Goal: Task Accomplishment & Management: Complete application form

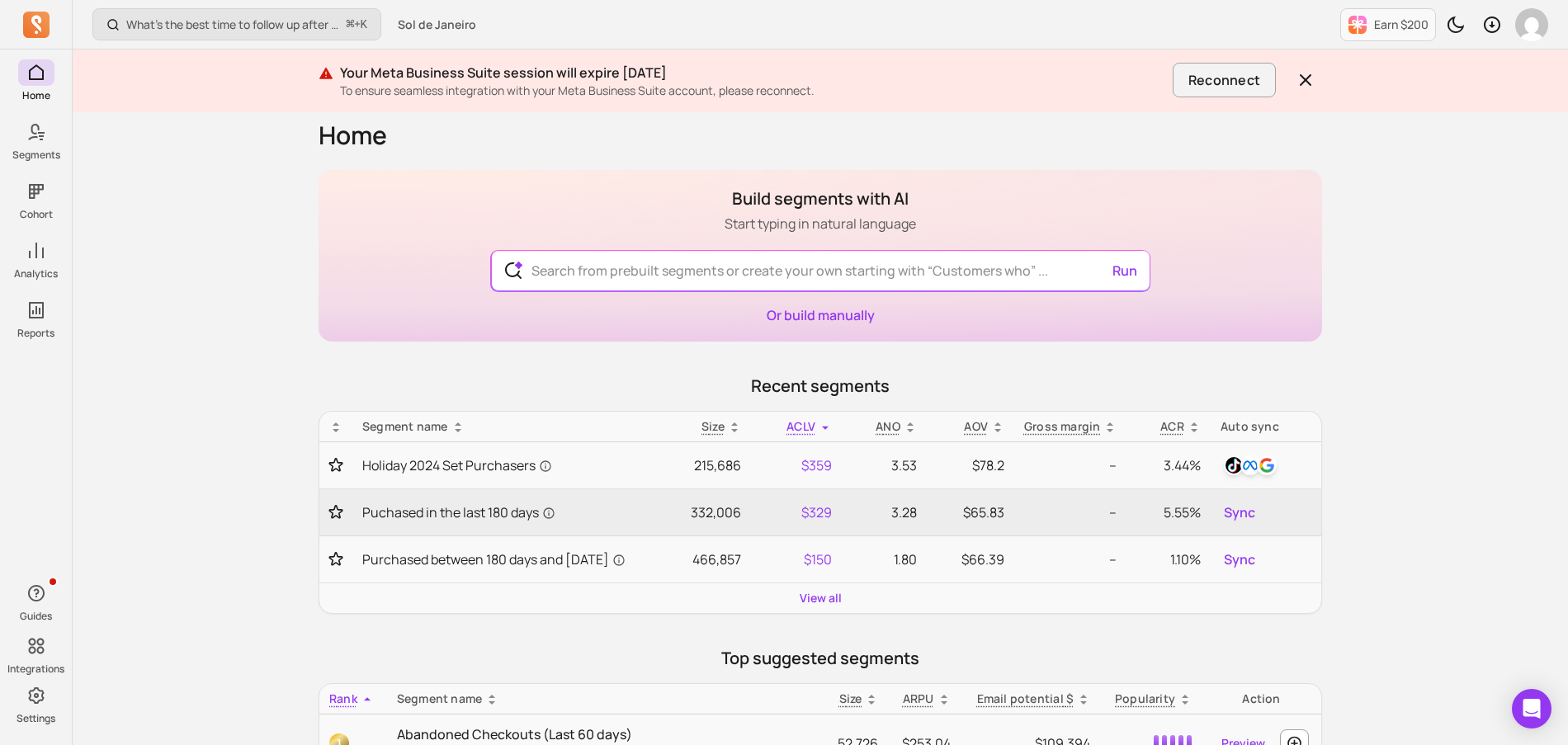
scroll to position [8, 0]
click at [657, 275] on input "text" at bounding box center [820, 274] width 605 height 40
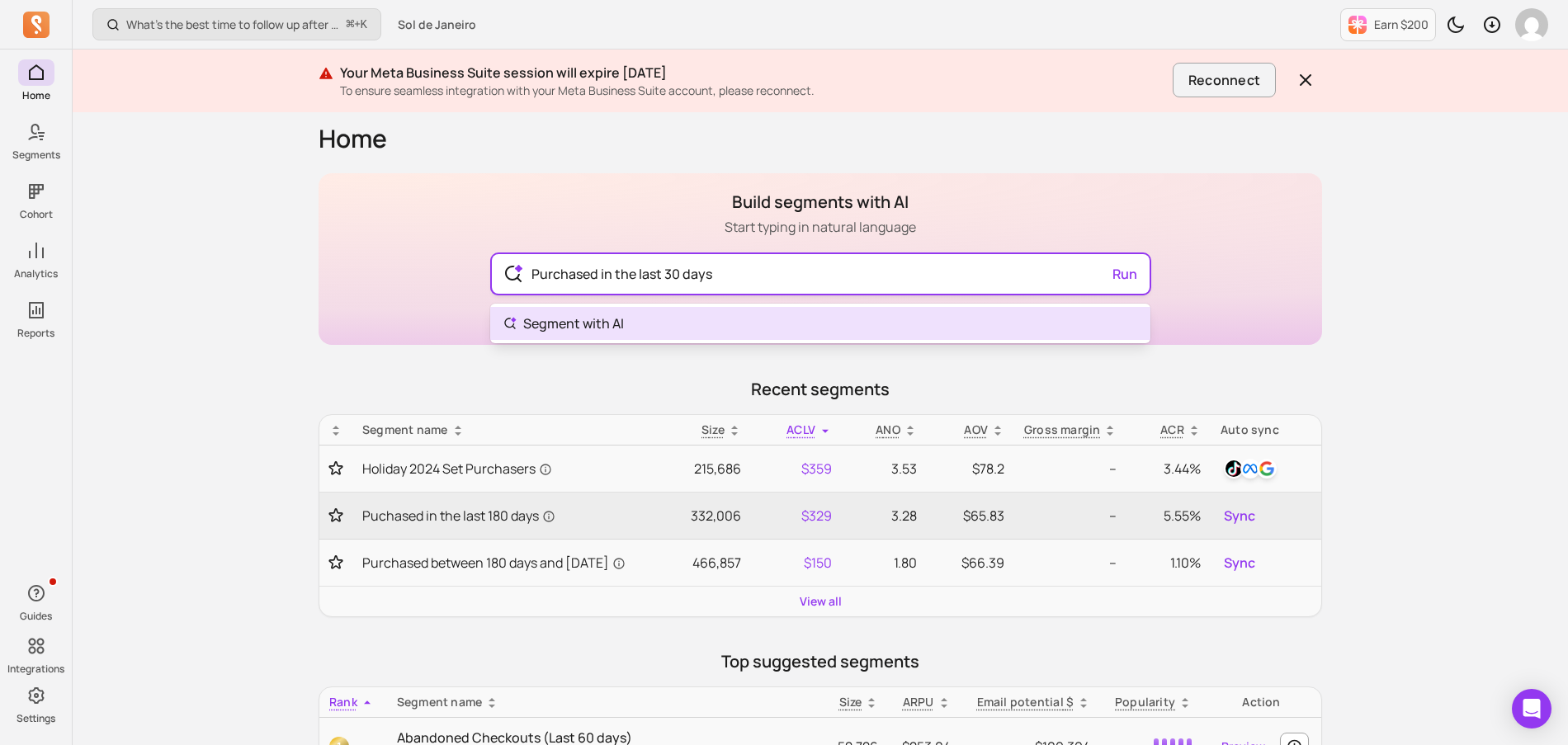
type input "Purchased in the last 30 days"
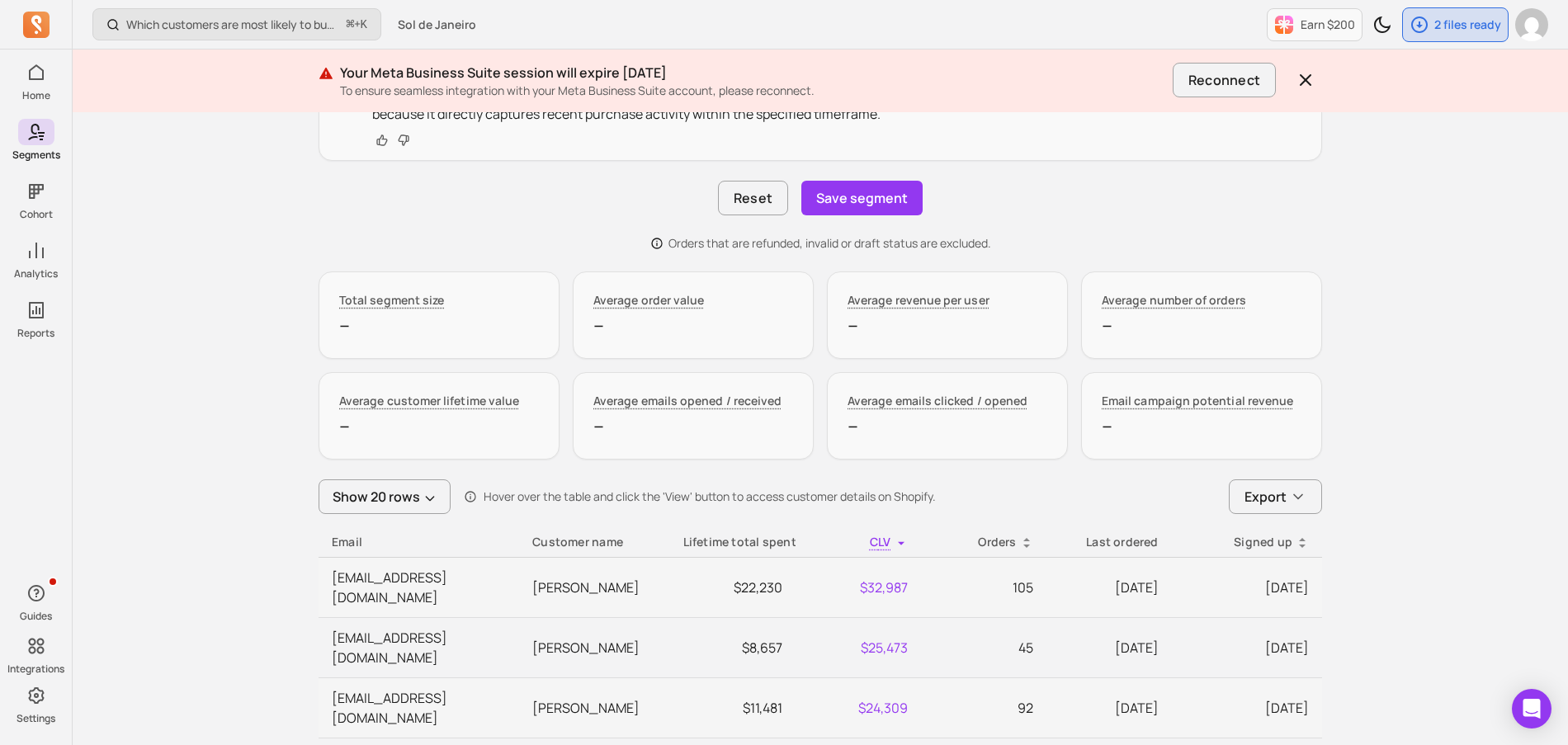
scroll to position [320, 0]
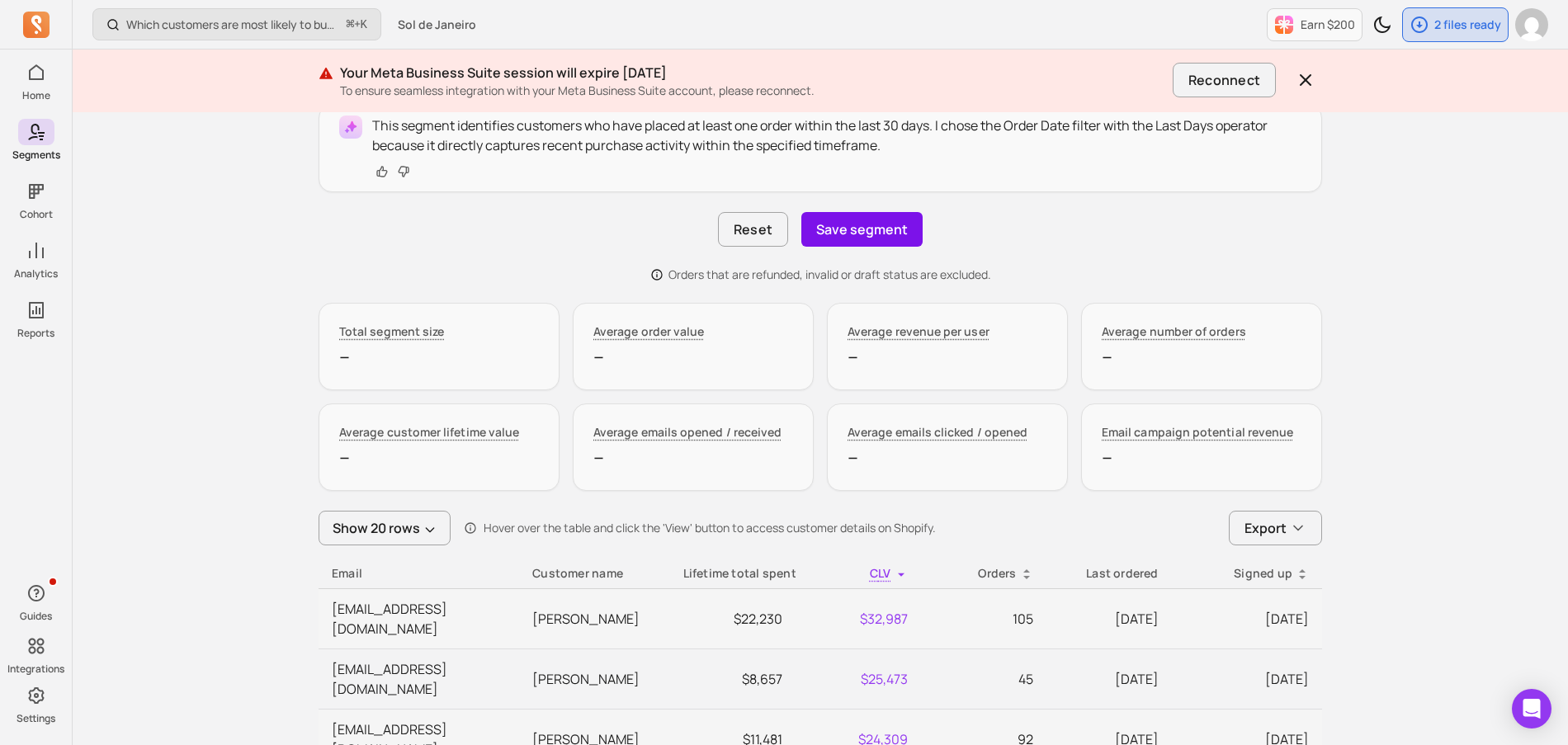
click at [852, 235] on button "Save segment" at bounding box center [862, 230] width 121 height 35
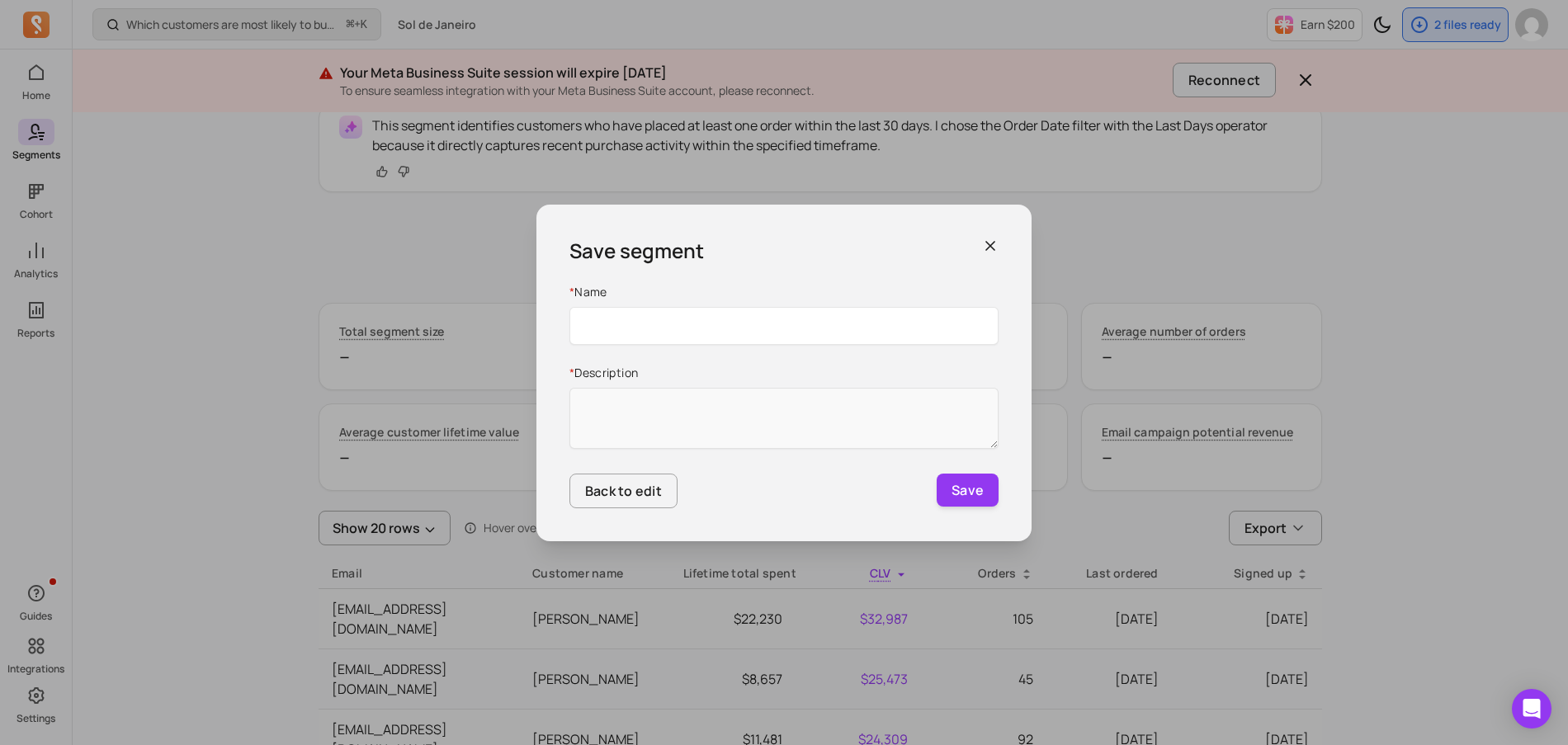
click at [759, 331] on input "Name" at bounding box center [784, 326] width 429 height 38
type input "Purchased In The Last 30 Days"
click at [787, 410] on textarea "* Description" at bounding box center [784, 418] width 429 height 61
click at [788, 334] on input "Purchased In The Last 30 Days" at bounding box center [784, 326] width 429 height 38
click at [610, 389] on textarea "* Description" at bounding box center [784, 418] width 429 height 61
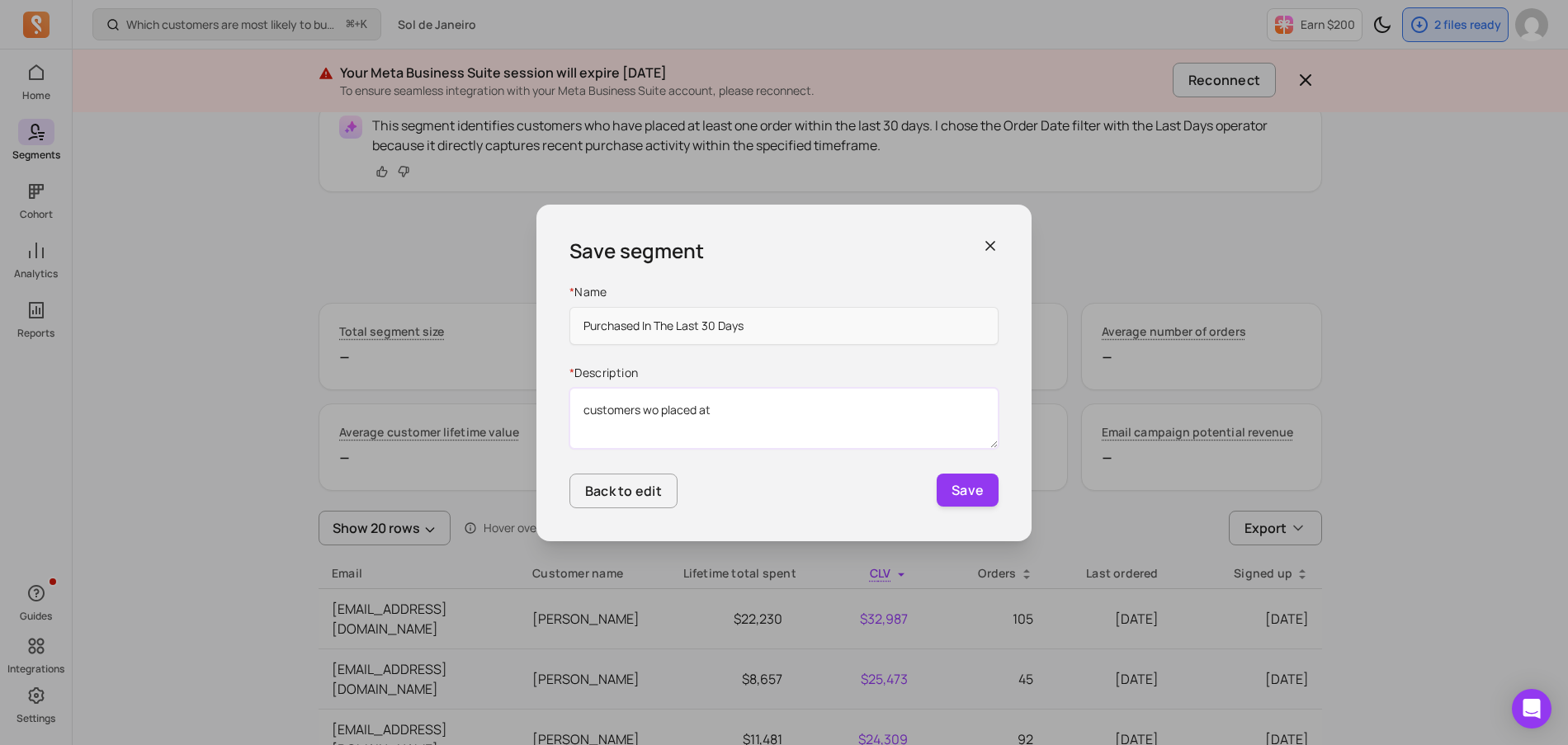
click at [647, 411] on textarea "customers wo placed at" at bounding box center [784, 418] width 429 height 61
click at [591, 413] on textarea "customers who placed at" at bounding box center [784, 418] width 429 height 61
click at [714, 411] on textarea "Customers who placed at" at bounding box center [784, 418] width 429 height 61
click at [723, 411] on textarea "Customers who placed at" at bounding box center [784, 418] width 429 height 61
click at [809, 407] on textarea "Customers who placed at least one order between J" at bounding box center [784, 418] width 429 height 61
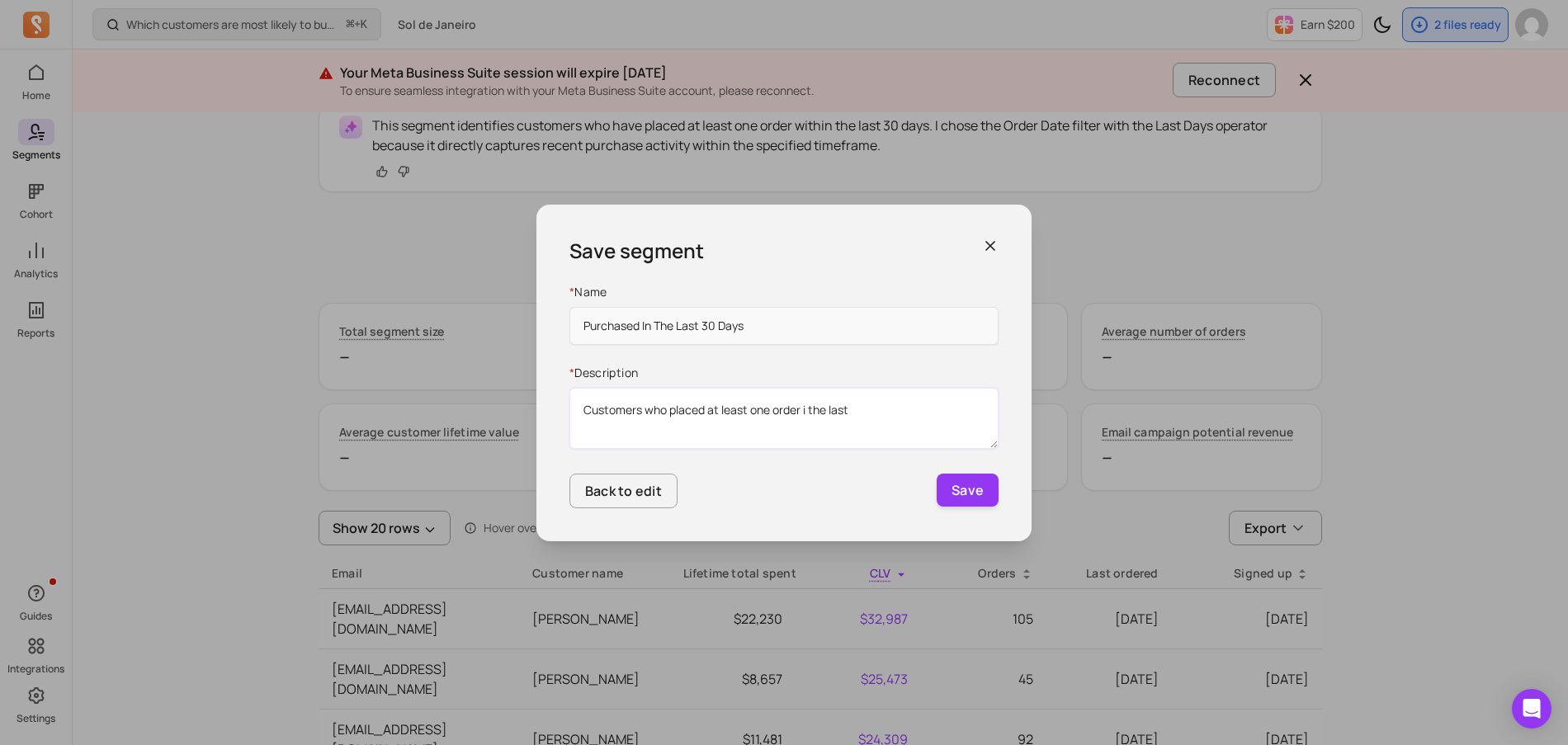
click at [804, 412] on textarea "Customers who placed at least one order i the last" at bounding box center [784, 418] width 429 height 61
click at [807, 412] on textarea "Customers who placed at least one order i the last" at bounding box center [784, 418] width 429 height 61
click at [844, 411] on textarea "Customers who placed at least one order in the last" at bounding box center [784, 418] width 429 height 61
click at [859, 411] on textarea "Customers who placed at least one order in the last" at bounding box center [784, 418] width 429 height 61
type textarea "Customers who placed at least one order in the last 30 days"
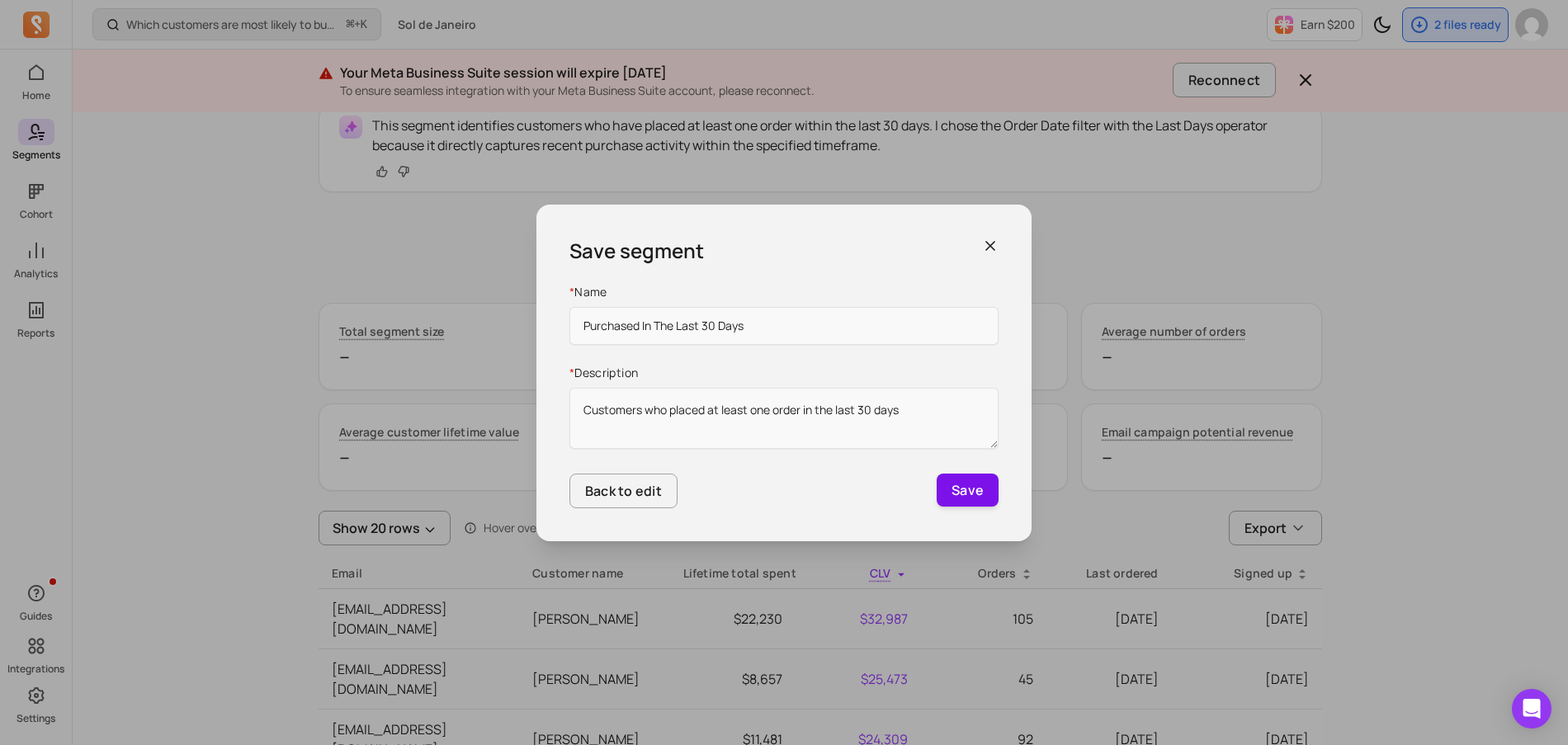
click at [963, 487] on button "Save" at bounding box center [967, 490] width 61 height 33
click at [963, 491] on button "Save" at bounding box center [967, 490] width 61 height 33
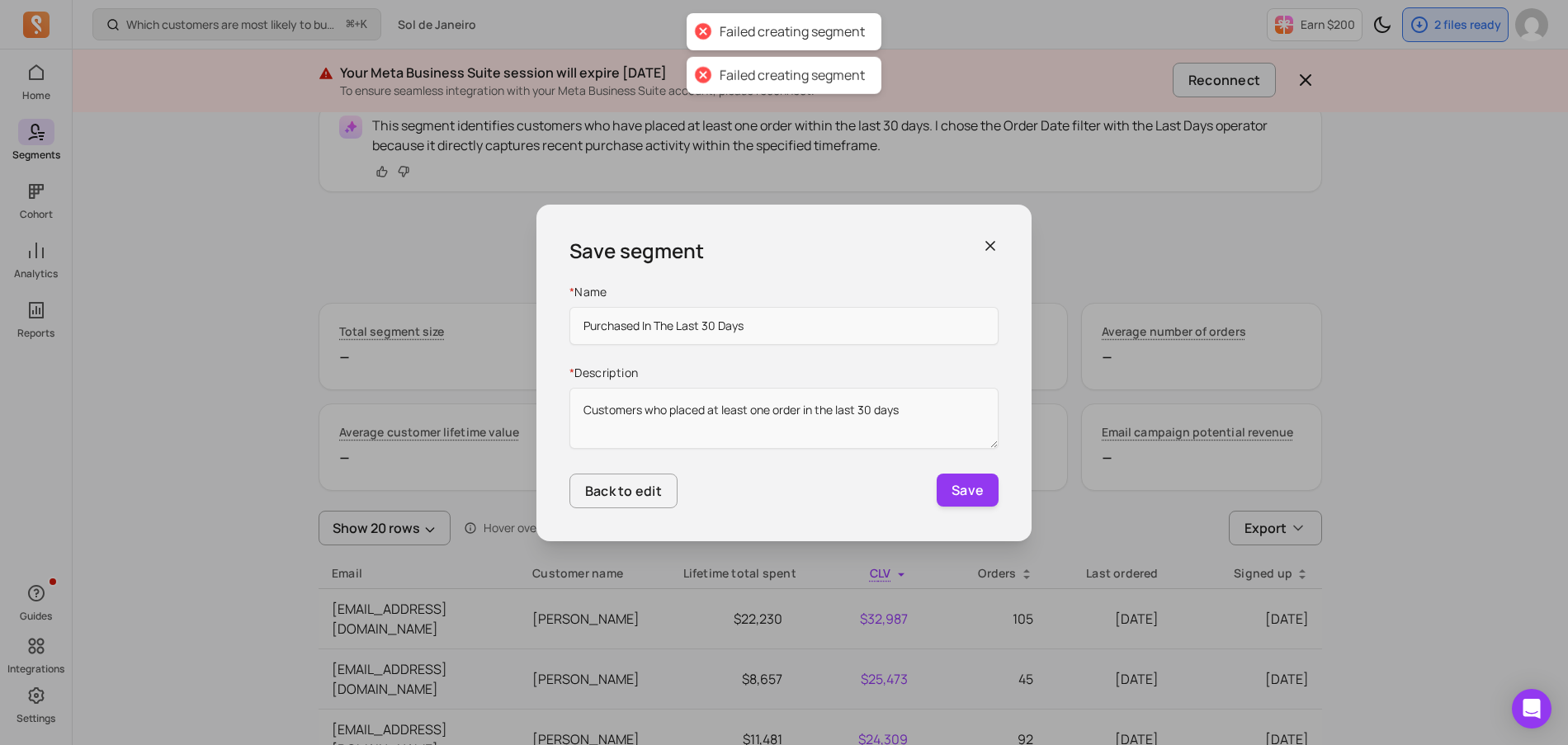
click at [978, 245] on div "Save segment" at bounding box center [784, 251] width 429 height 26
click at [1000, 234] on div "Save segment * Name Purchased In The Last 30 Days * Description Customers who p…" at bounding box center [784, 372] width 495 height 336
click at [991, 239] on icon "button" at bounding box center [990, 246] width 17 height 17
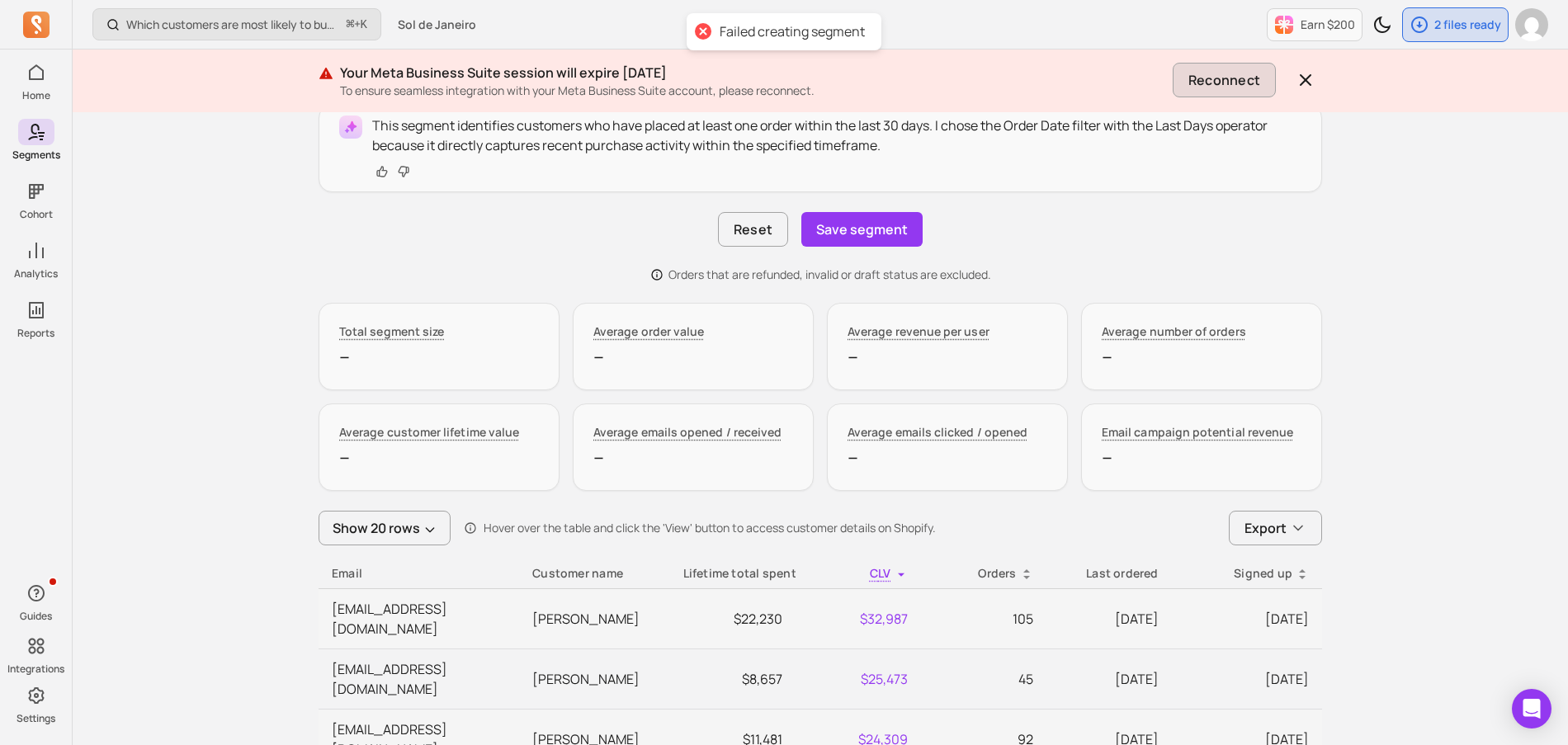
click at [1216, 87] on button "Reconnect" at bounding box center [1225, 80] width 103 height 35
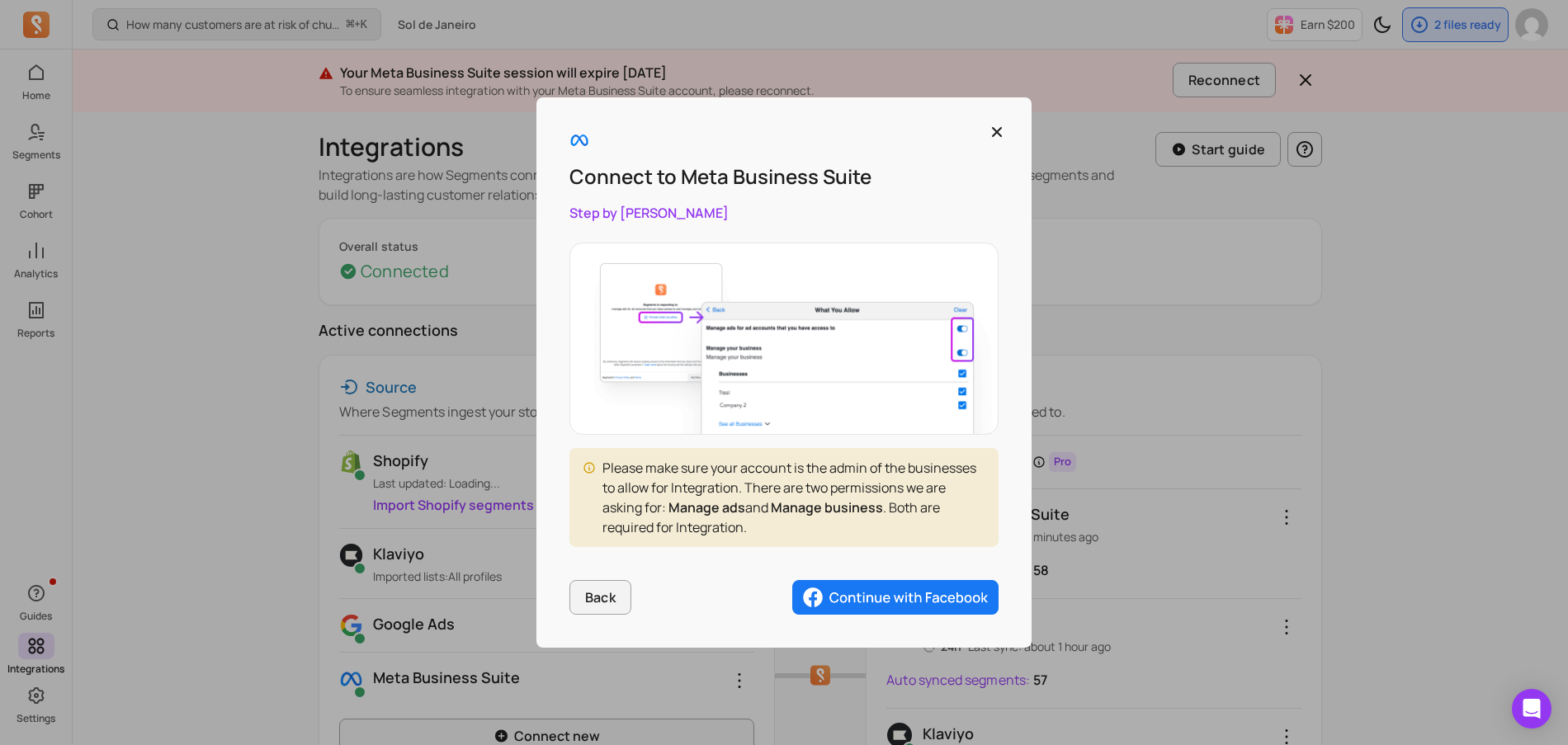
click at [851, 588] on img "button" at bounding box center [895, 598] width 207 height 35
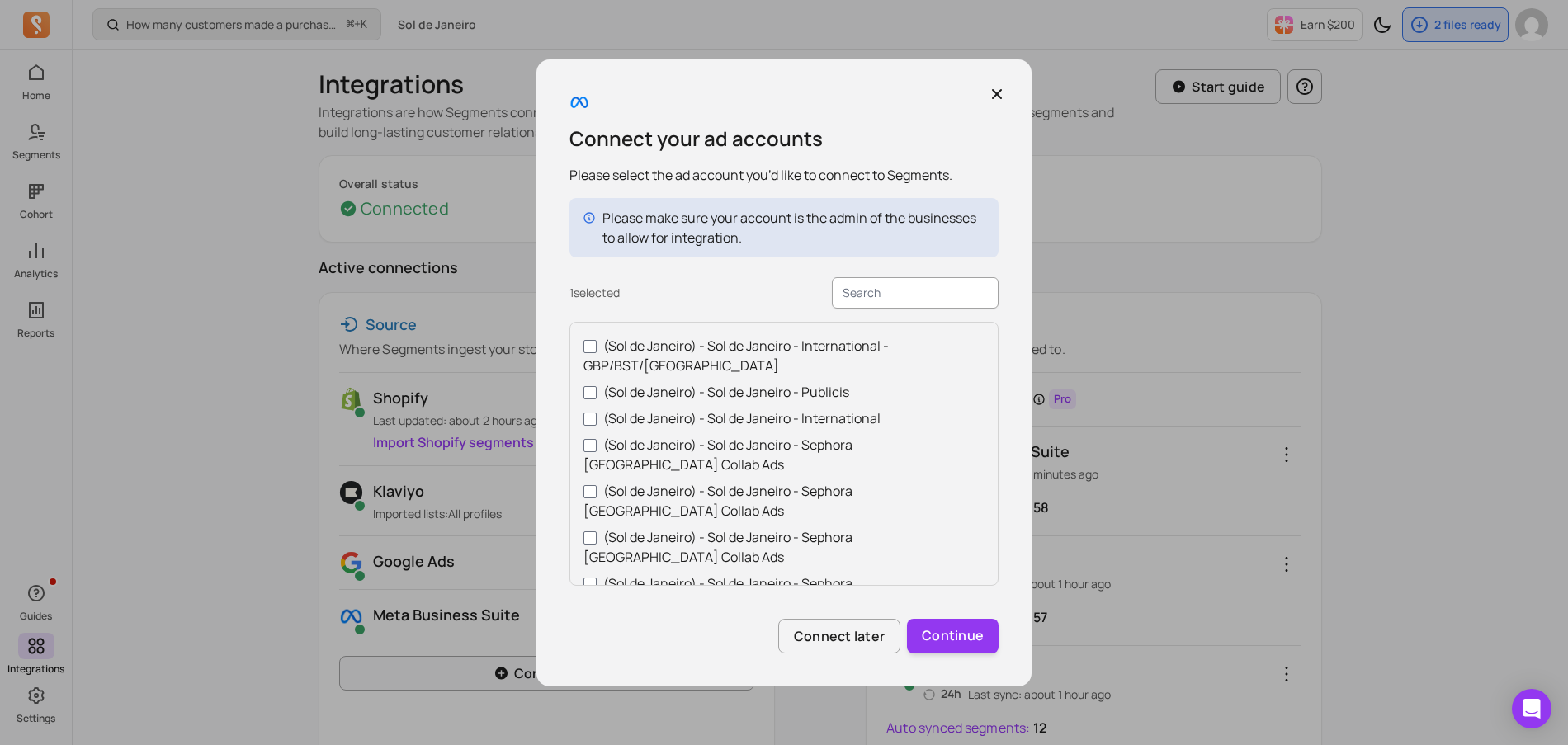
scroll to position [100, 0]
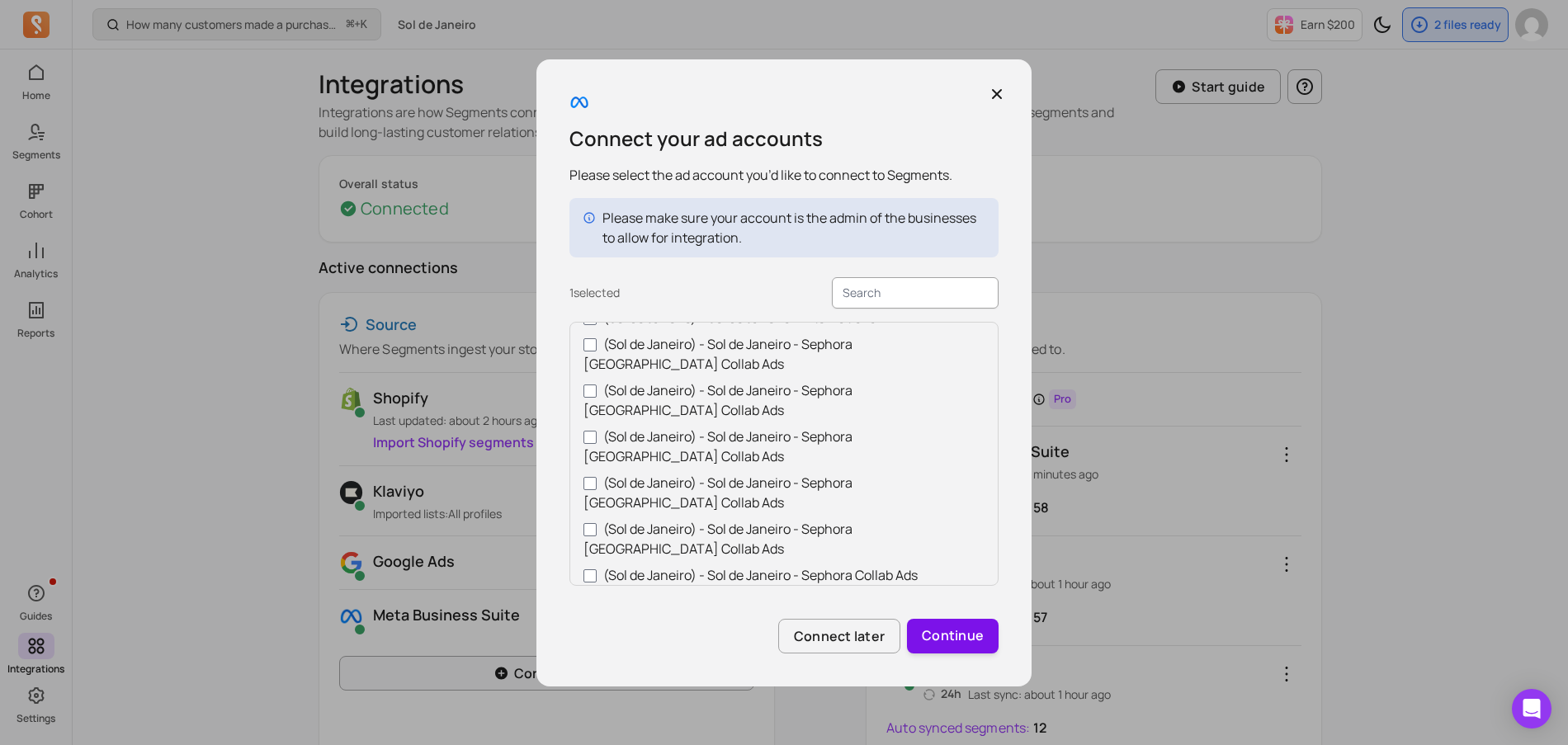
click at [934, 632] on button "Continue" at bounding box center [953, 637] width 92 height 35
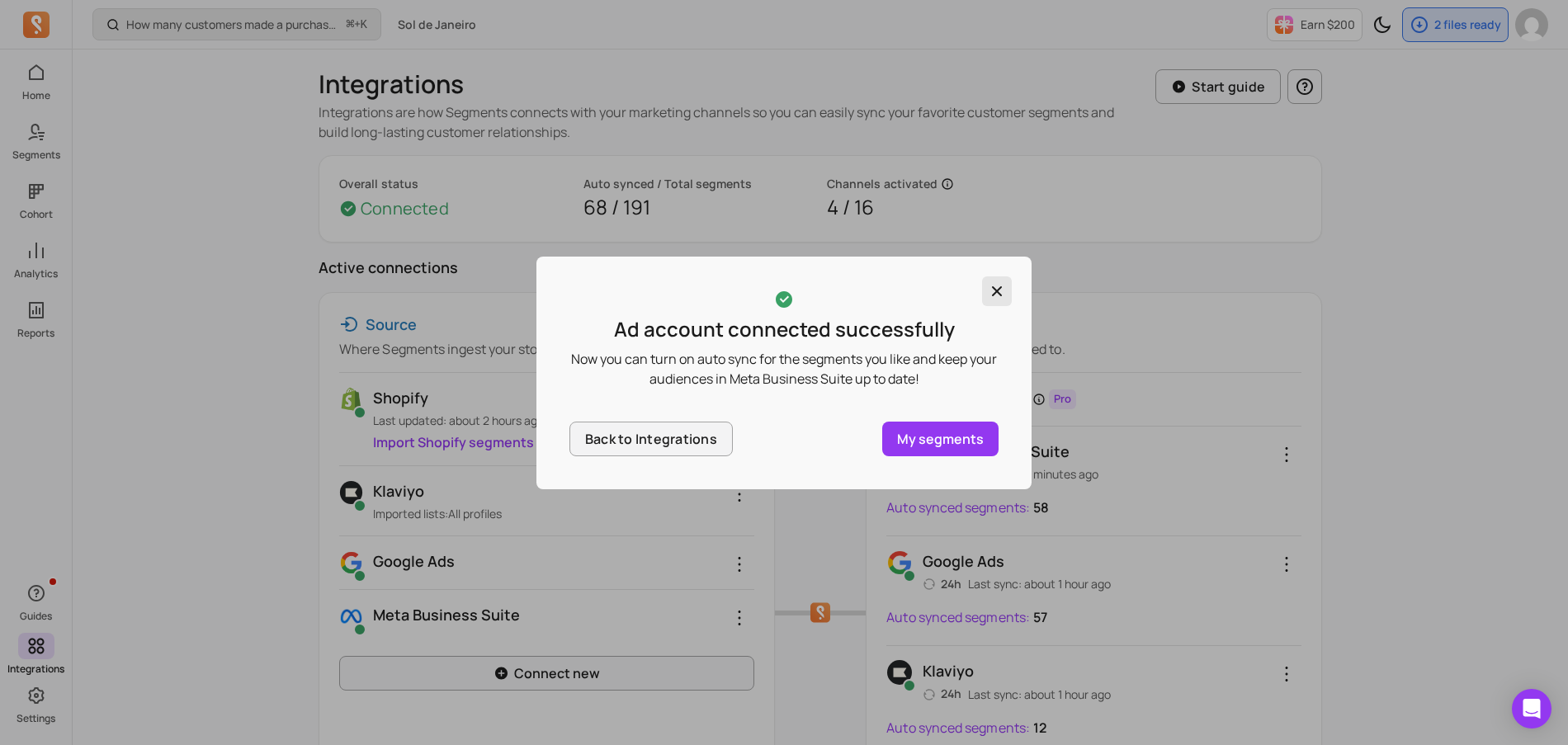
click at [1000, 286] on icon "button" at bounding box center [997, 291] width 17 height 17
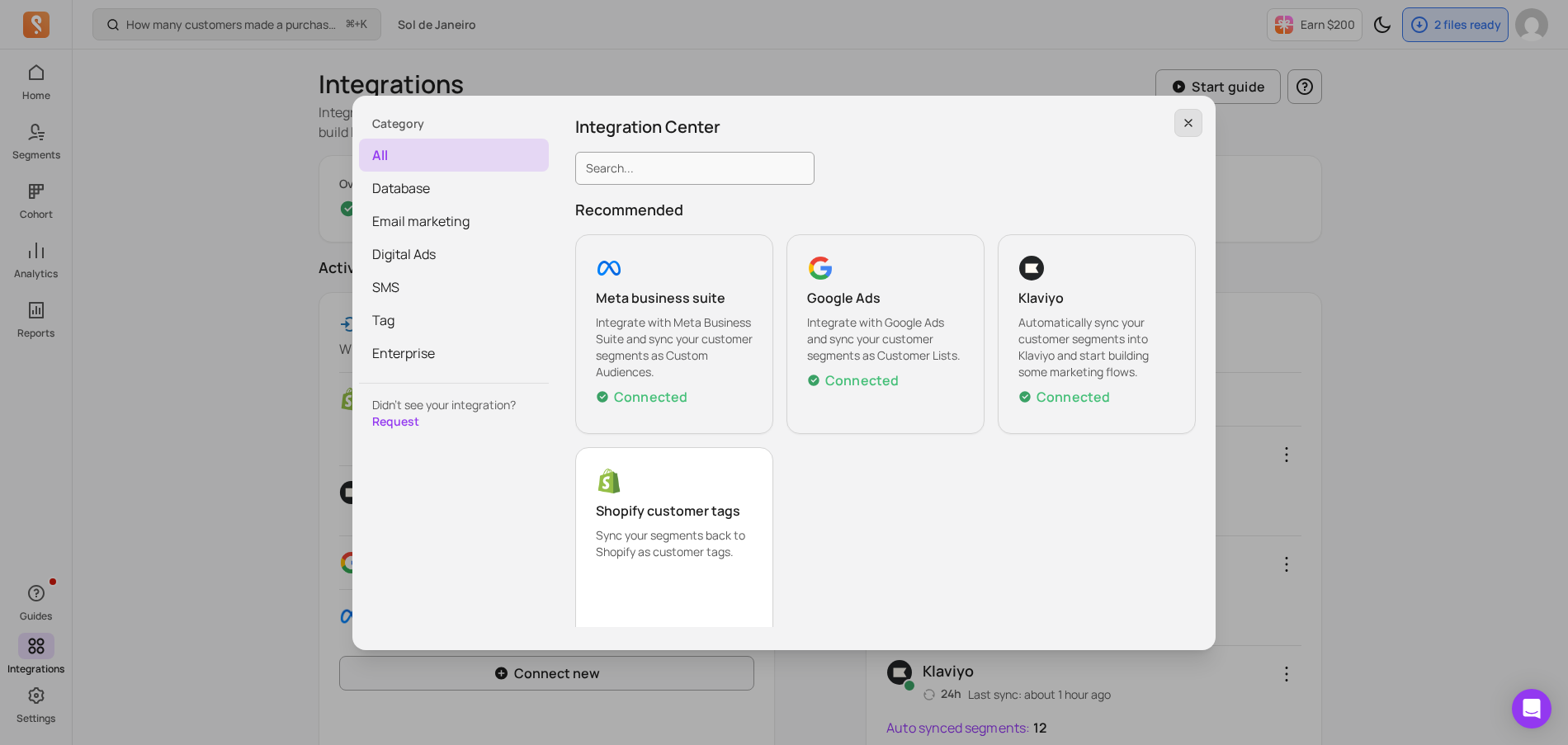
click at [1199, 127] on button "button" at bounding box center [1188, 123] width 28 height 28
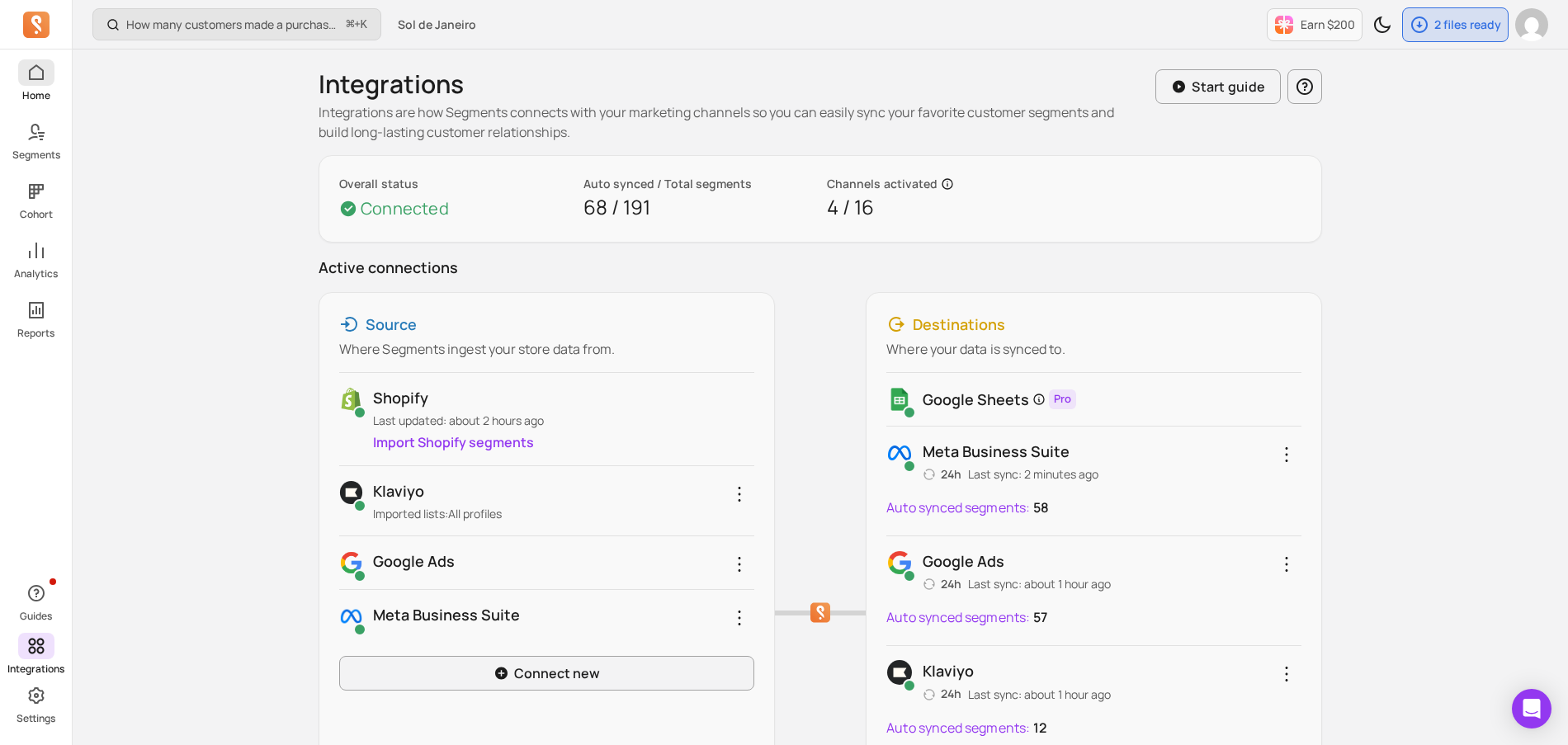
click at [28, 89] on p "Home" at bounding box center [36, 96] width 28 height 14
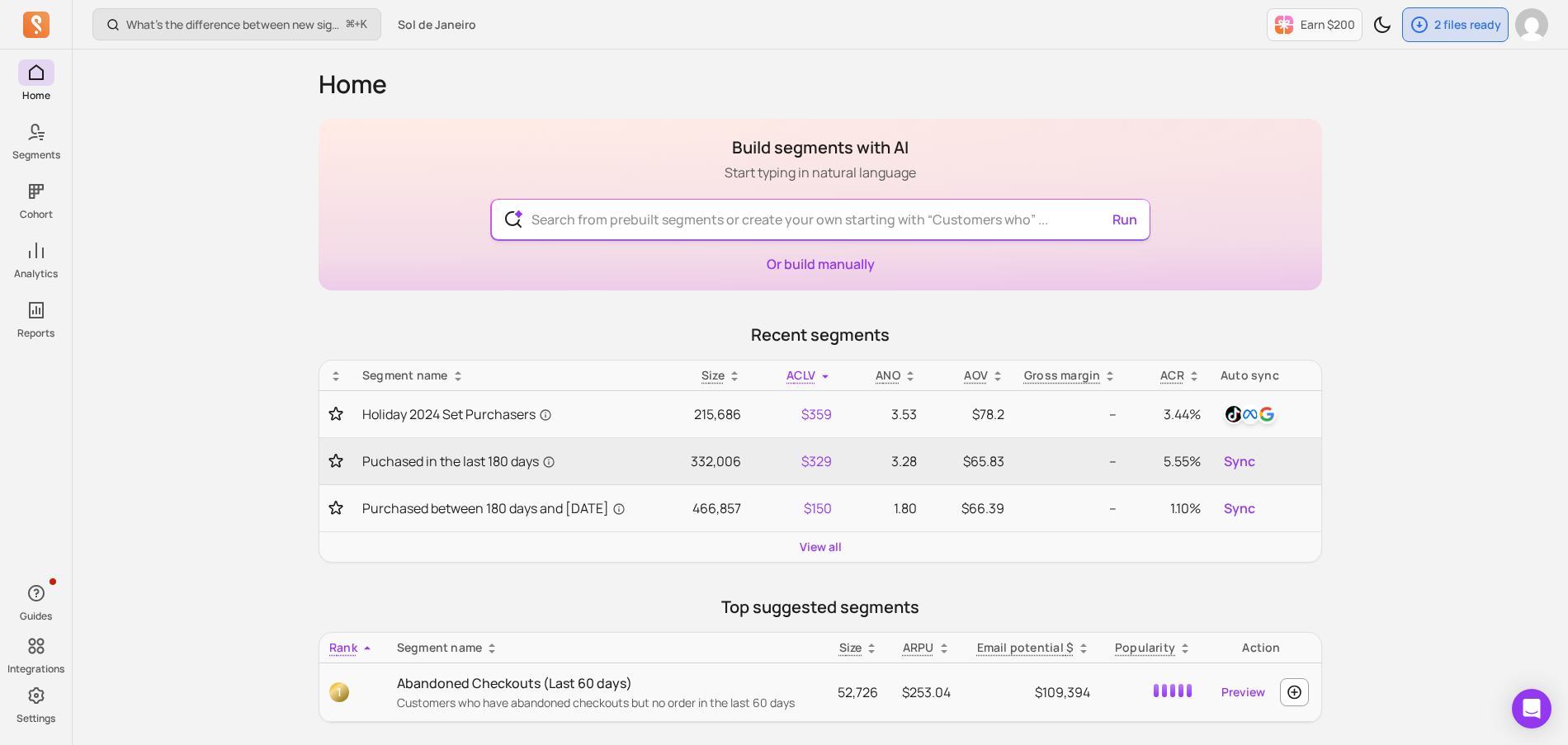
click at [678, 217] on input "text" at bounding box center [820, 219] width 605 height 40
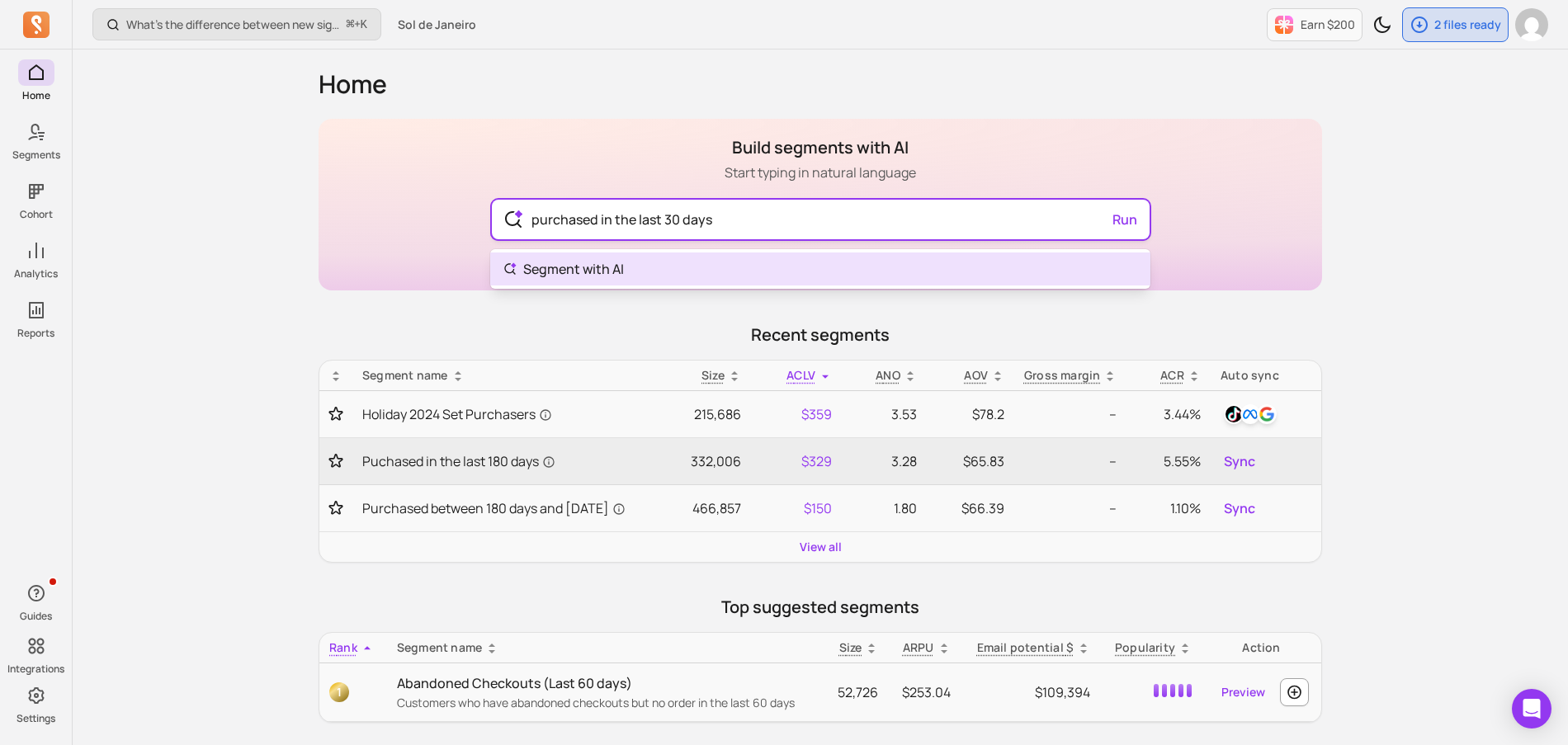
type input "purchased in the last 30 days"
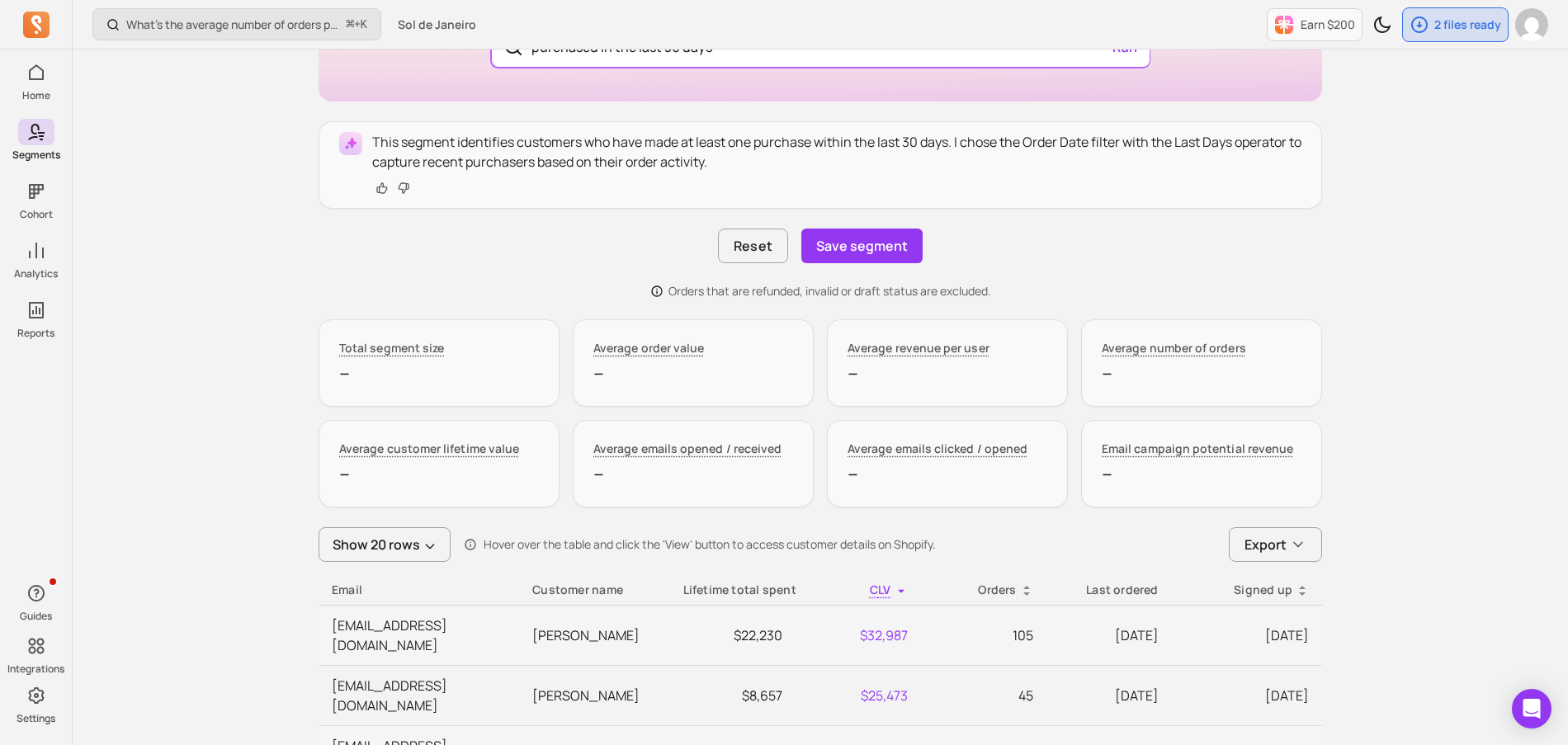
scroll to position [239, 0]
click at [1265, 545] on span "Export" at bounding box center [1265, 546] width 42 height 20
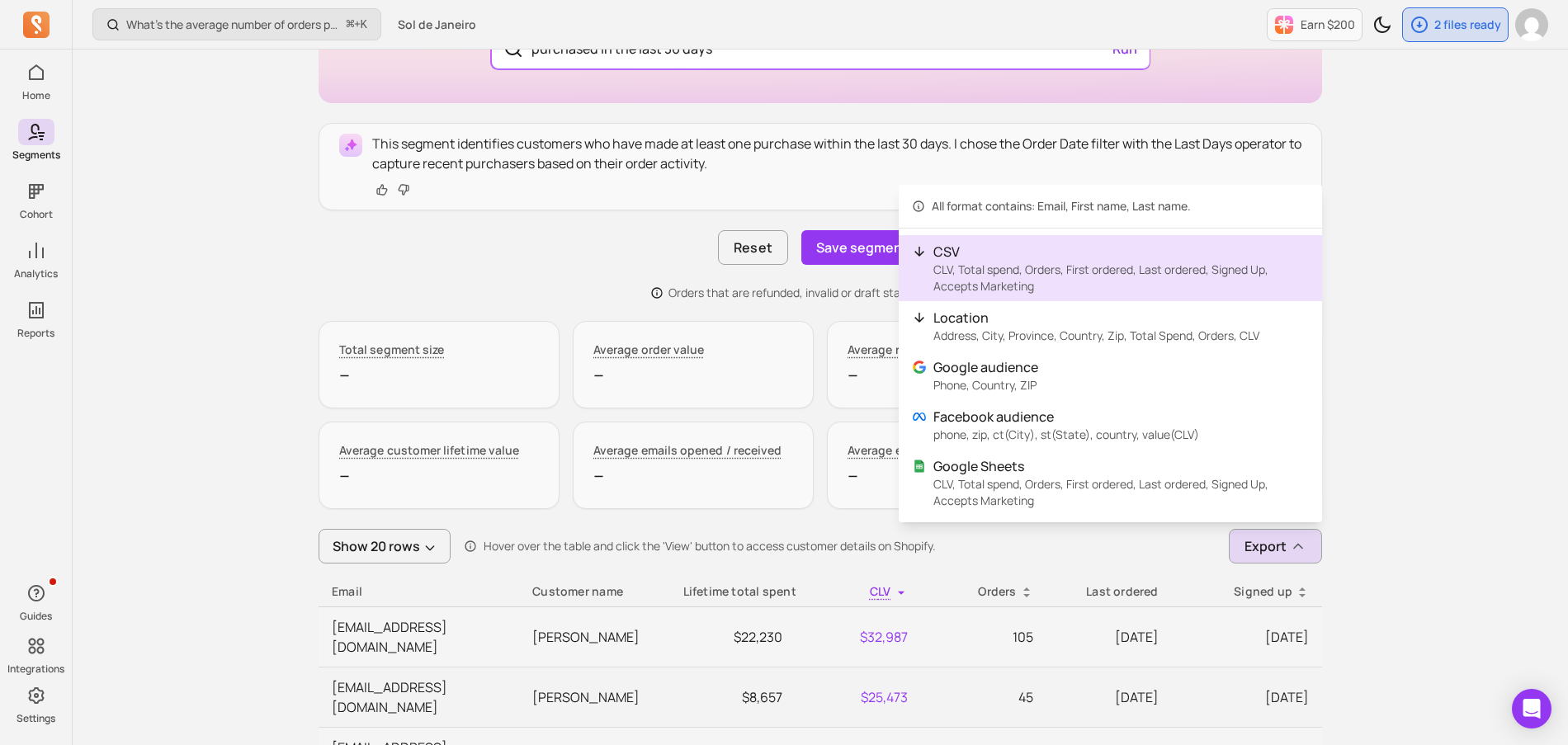
click at [1146, 275] on p "CLV, Total spend, Orders, First ordered, Last ordered, Signed Up, Accepts Marke…" at bounding box center [1120, 278] width 375 height 33
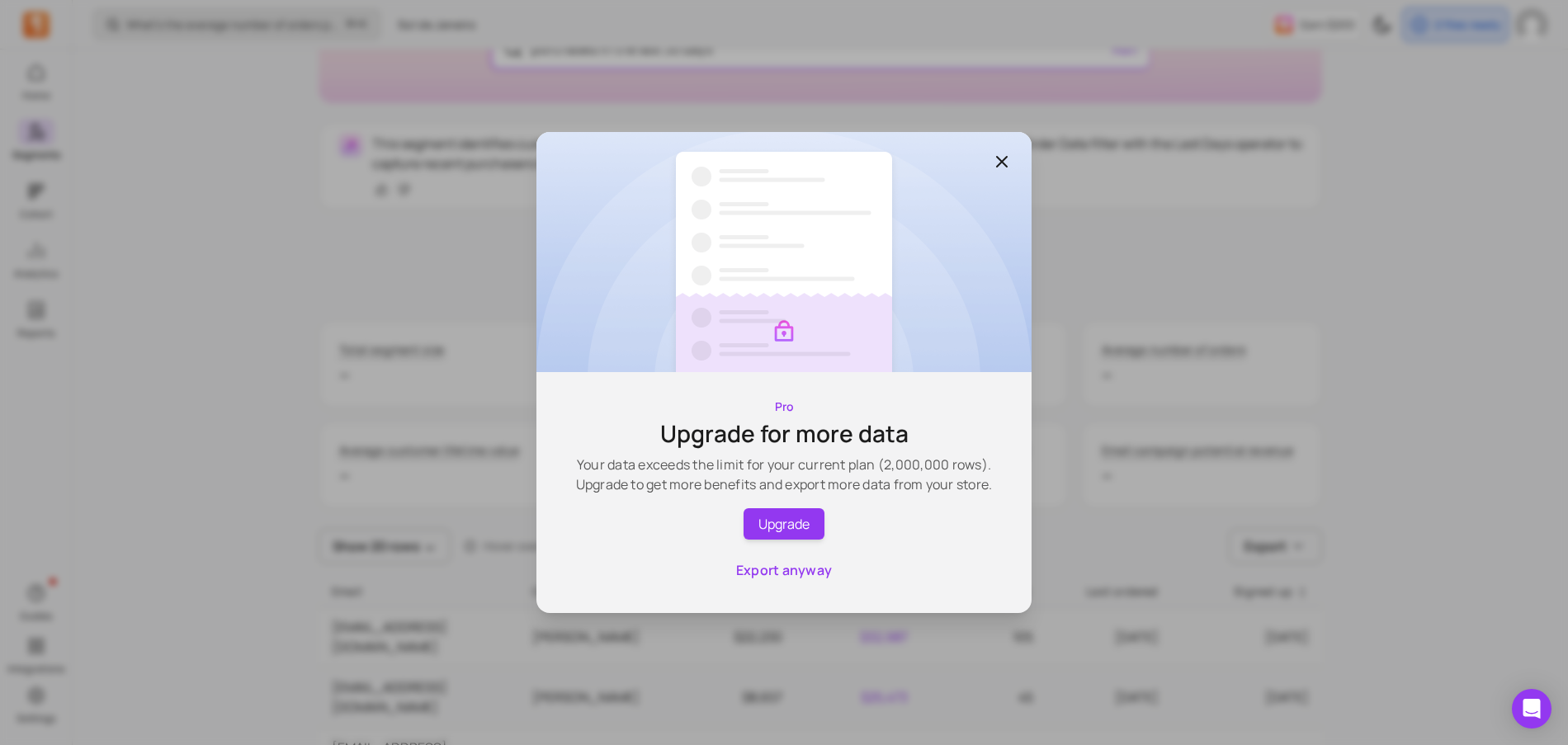
click at [1005, 153] on icon "button" at bounding box center [1001, 162] width 20 height 20
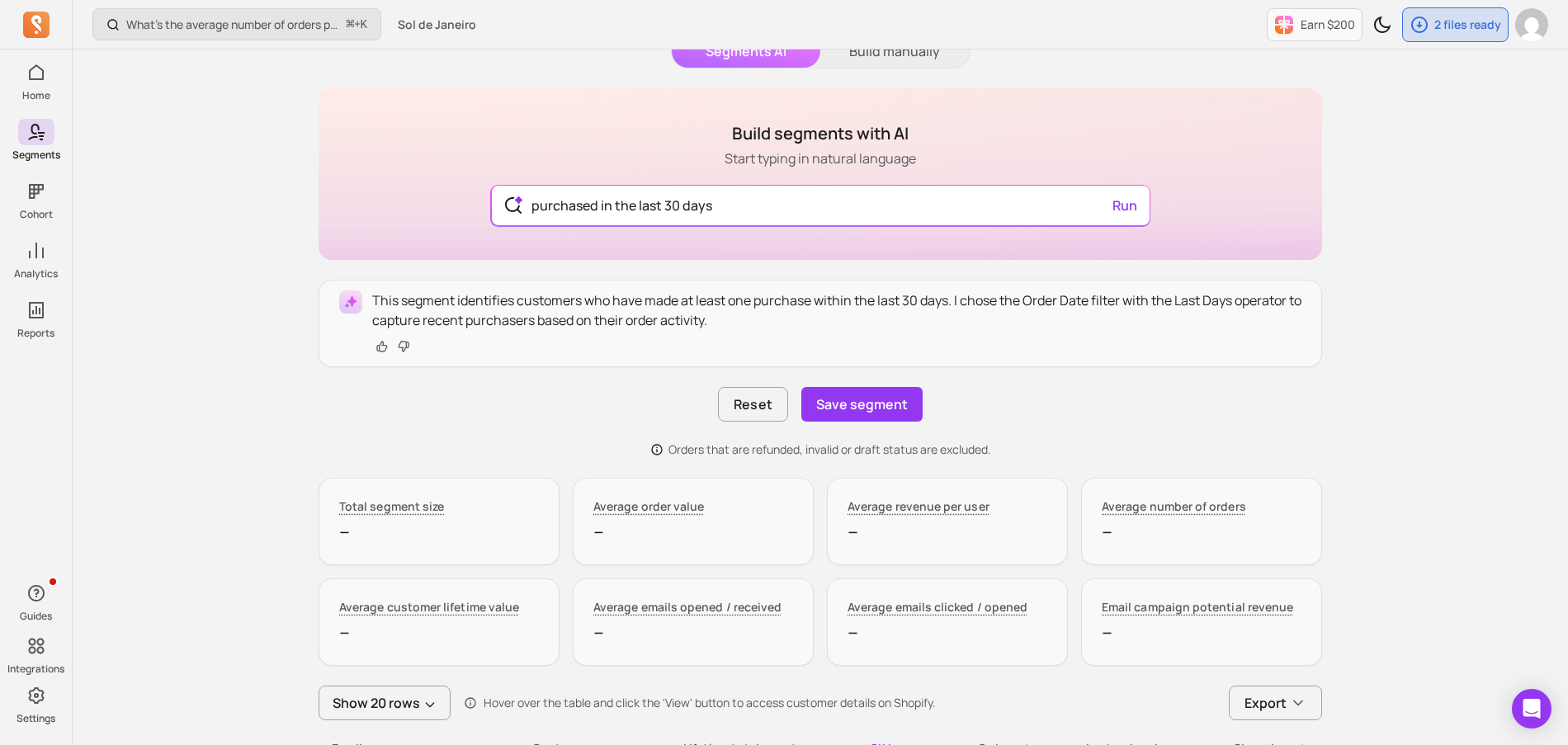
scroll to position [81, 0]
click at [1130, 204] on button "Run" at bounding box center [1124, 207] width 38 height 33
click at [1117, 214] on button "Run" at bounding box center [1124, 207] width 38 height 33
click at [830, 401] on button "Save segment" at bounding box center [862, 406] width 121 height 35
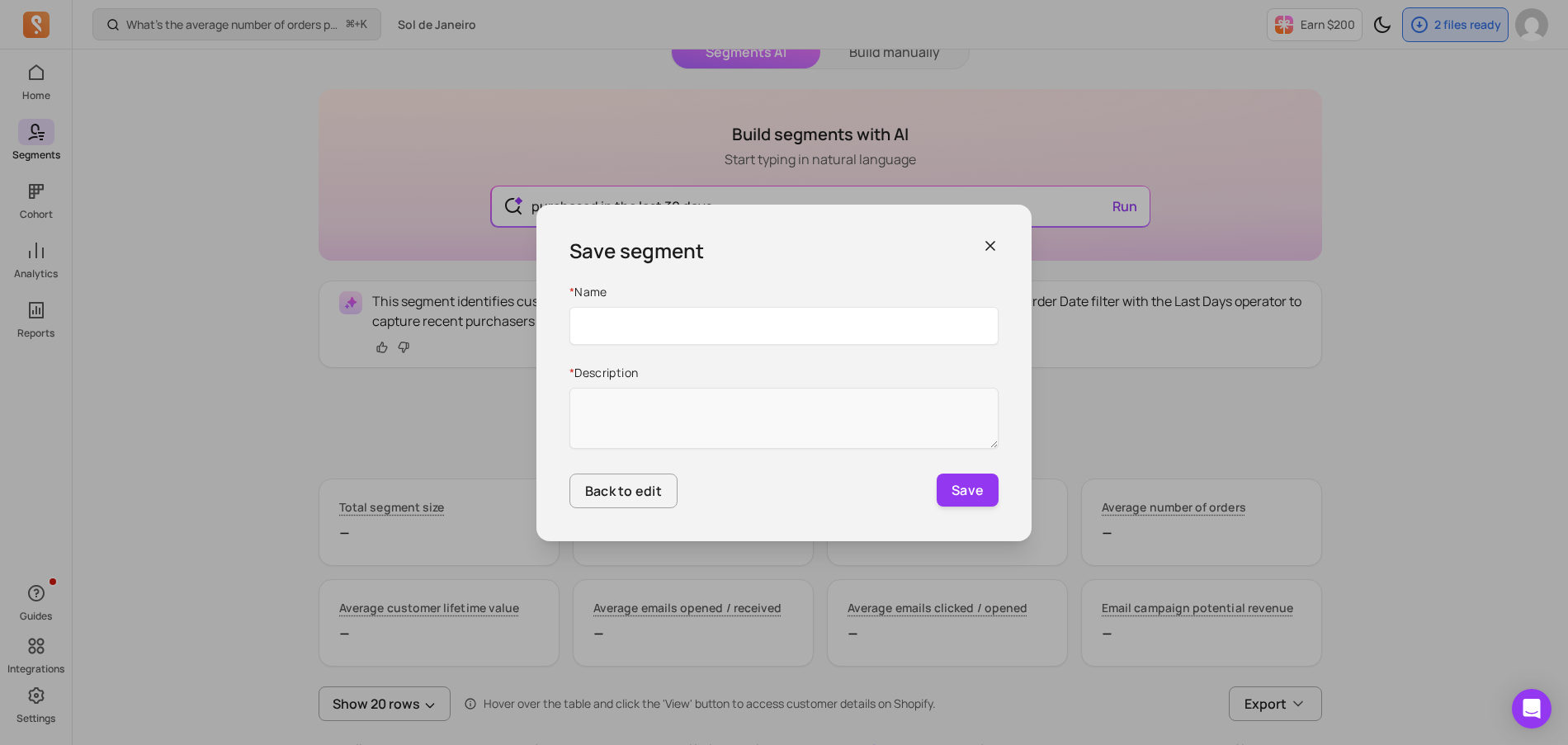
click at [812, 331] on input "Name" at bounding box center [784, 326] width 429 height 38
type input "Purchased In The Last 30 Days"
click at [782, 411] on textarea "* Description" at bounding box center [784, 418] width 429 height 61
type textarea "Chustomers"
click at [583, 414] on textarea "Chustomers" at bounding box center [784, 418] width 429 height 61
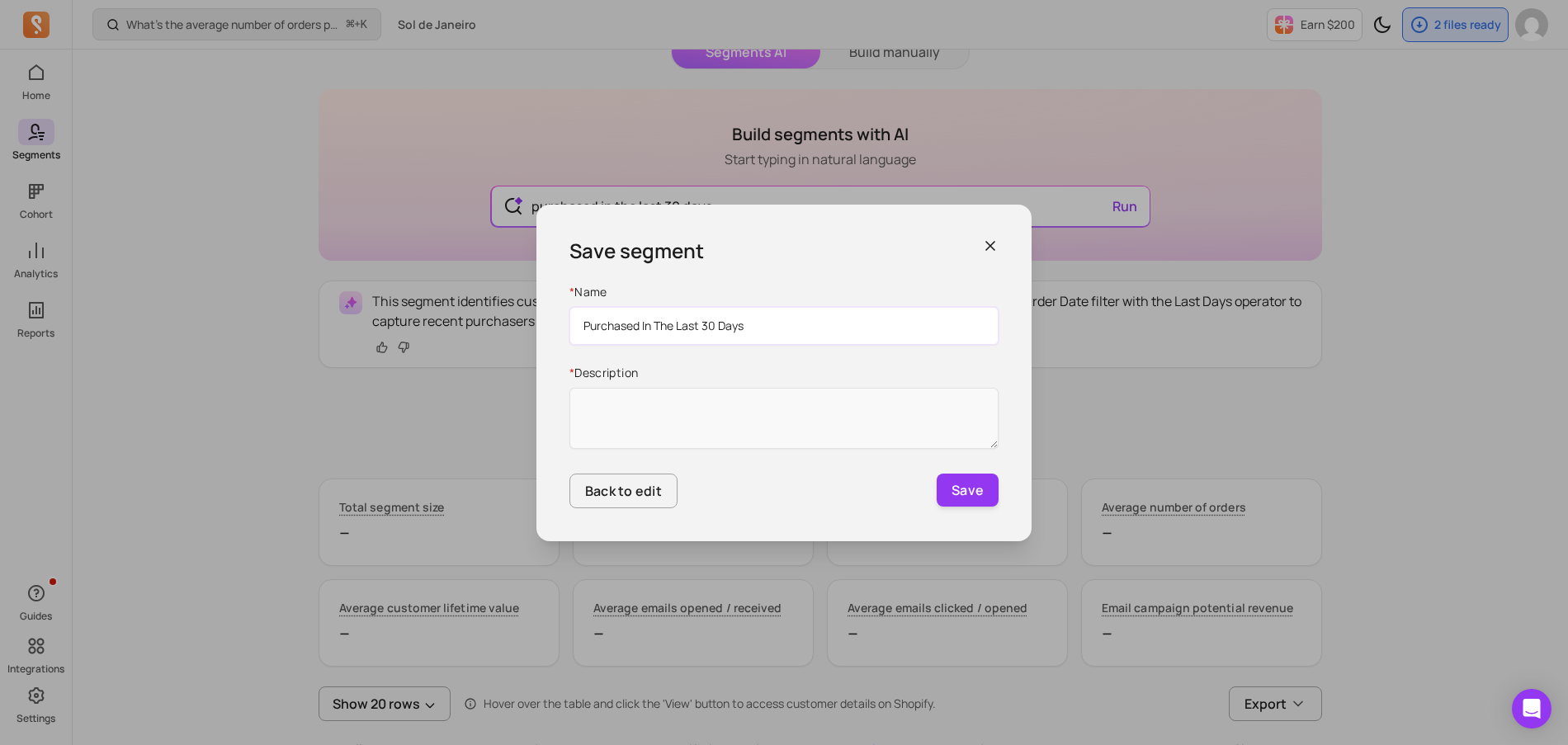
click at [760, 320] on input "Purchased In The Last 30 Days" at bounding box center [784, 326] width 429 height 38
click at [584, 324] on input "Purchased In The Last 30 Days" at bounding box center [784, 326] width 429 height 38
click at [608, 393] on textarea "* Description" at bounding box center [784, 418] width 429 height 61
paste textarea "Purchased In The Last 30 Days"
click at [583, 405] on textarea "Purchased In The Last 30 Days" at bounding box center [784, 418] width 429 height 61
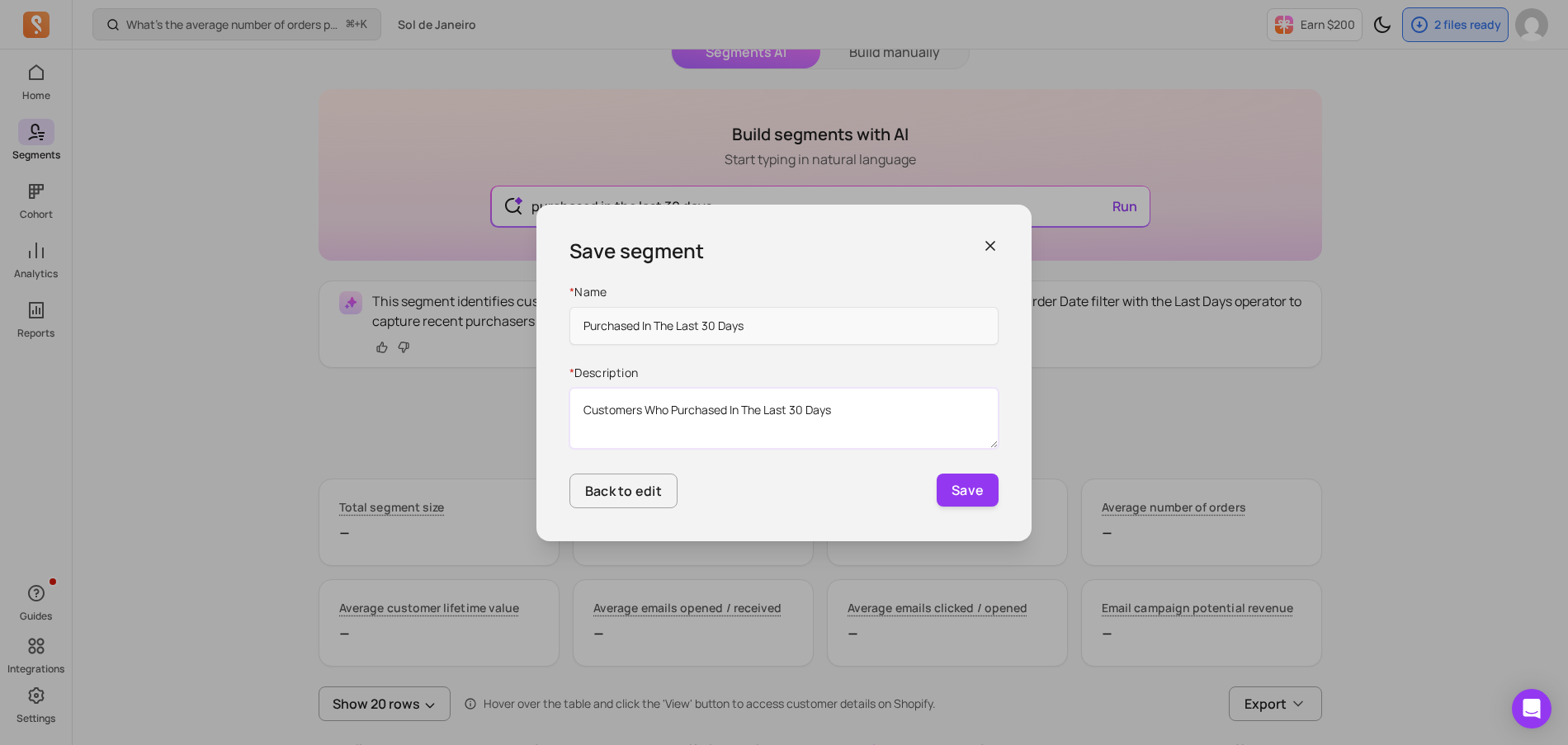
type textarea "Customers Who Purchased In The Last 30 Days"
click at [1001, 489] on div "Save segment * Name Purchased In The Last 30 Days * Description Customers Who P…" at bounding box center [784, 372] width 495 height 336
click at [976, 491] on button "Save" at bounding box center [967, 490] width 61 height 33
click at [992, 257] on div "Save segment" at bounding box center [784, 251] width 429 height 26
click at [990, 241] on icon "button" at bounding box center [990, 246] width 17 height 17
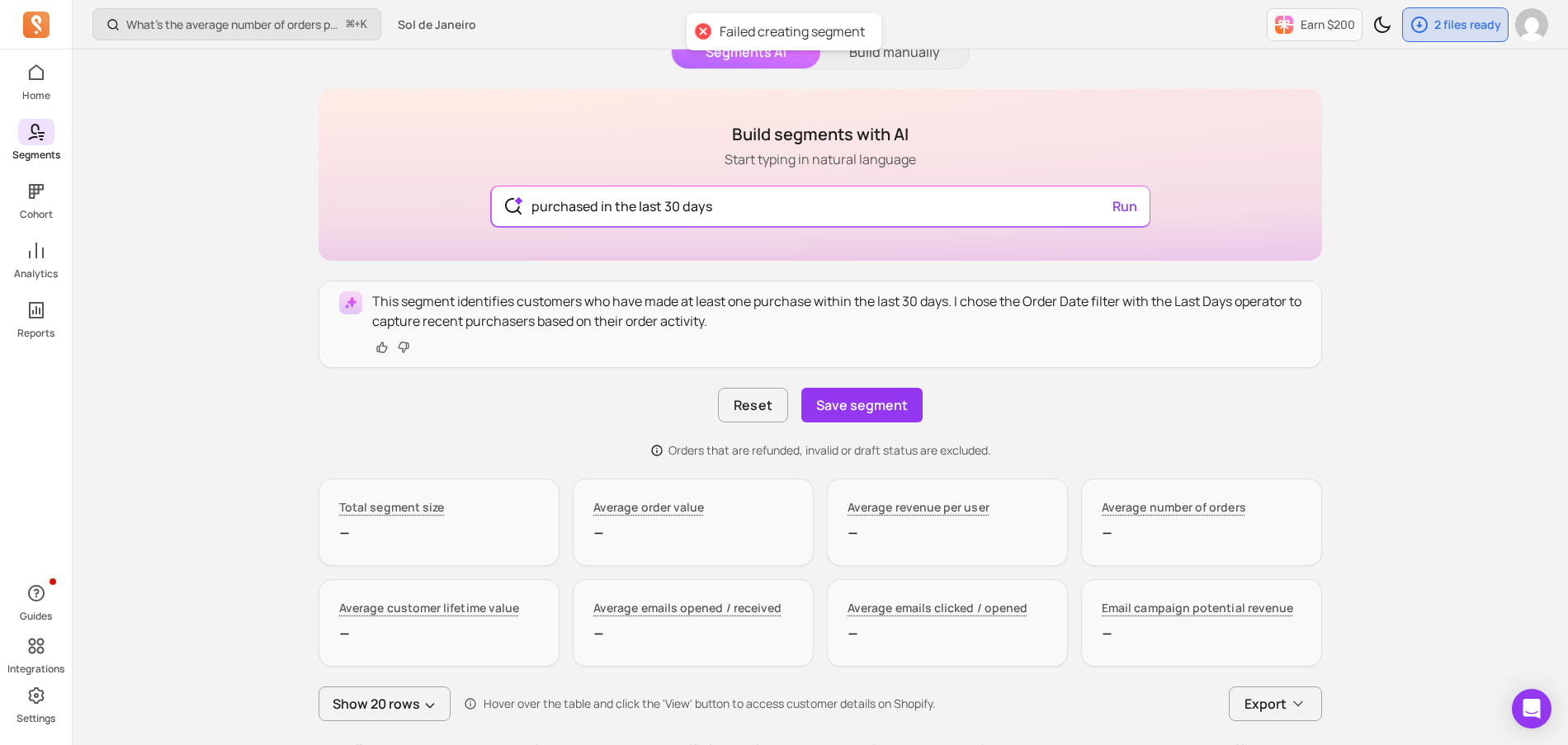
click at [29, 136] on icon at bounding box center [36, 132] width 20 height 20
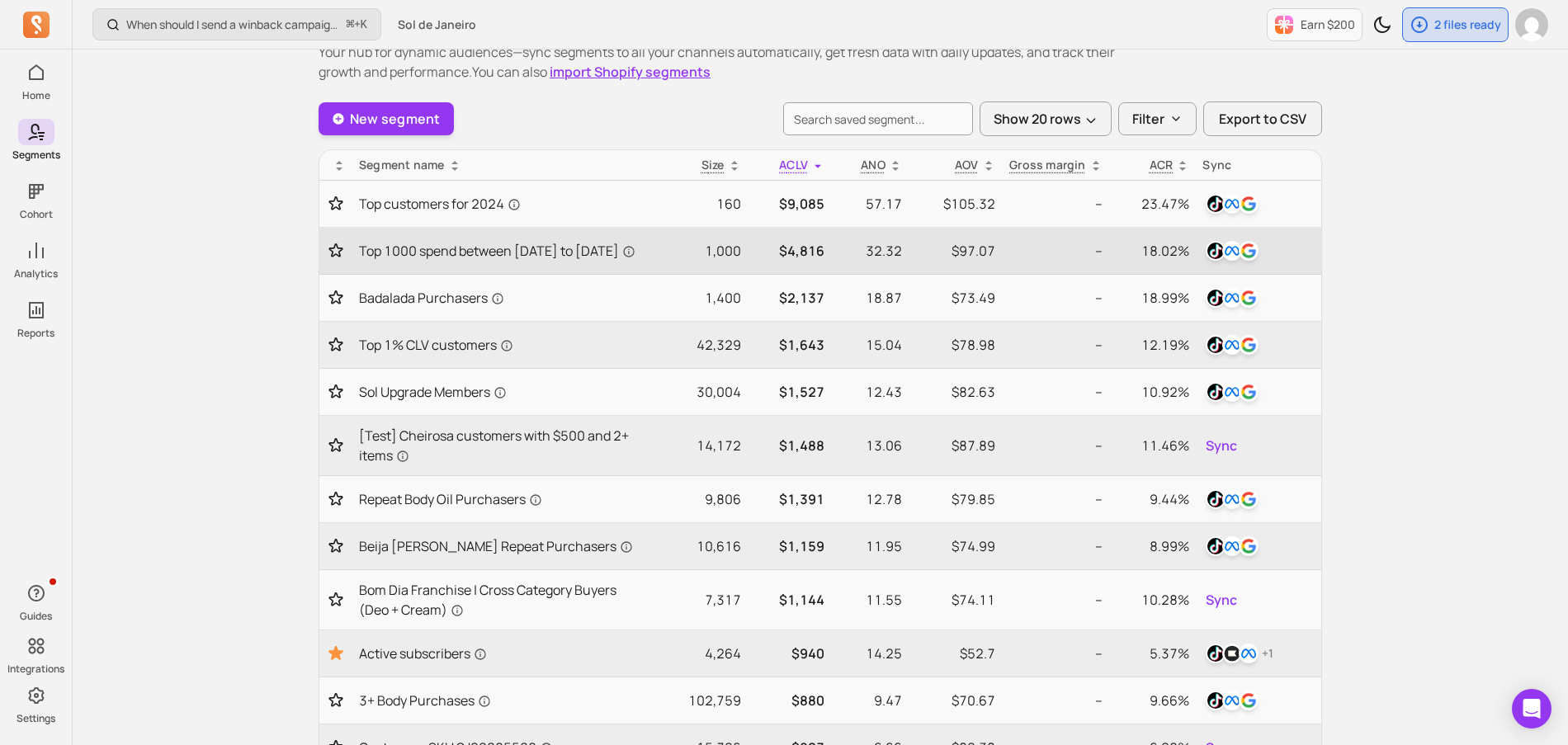
scroll to position [67, 0]
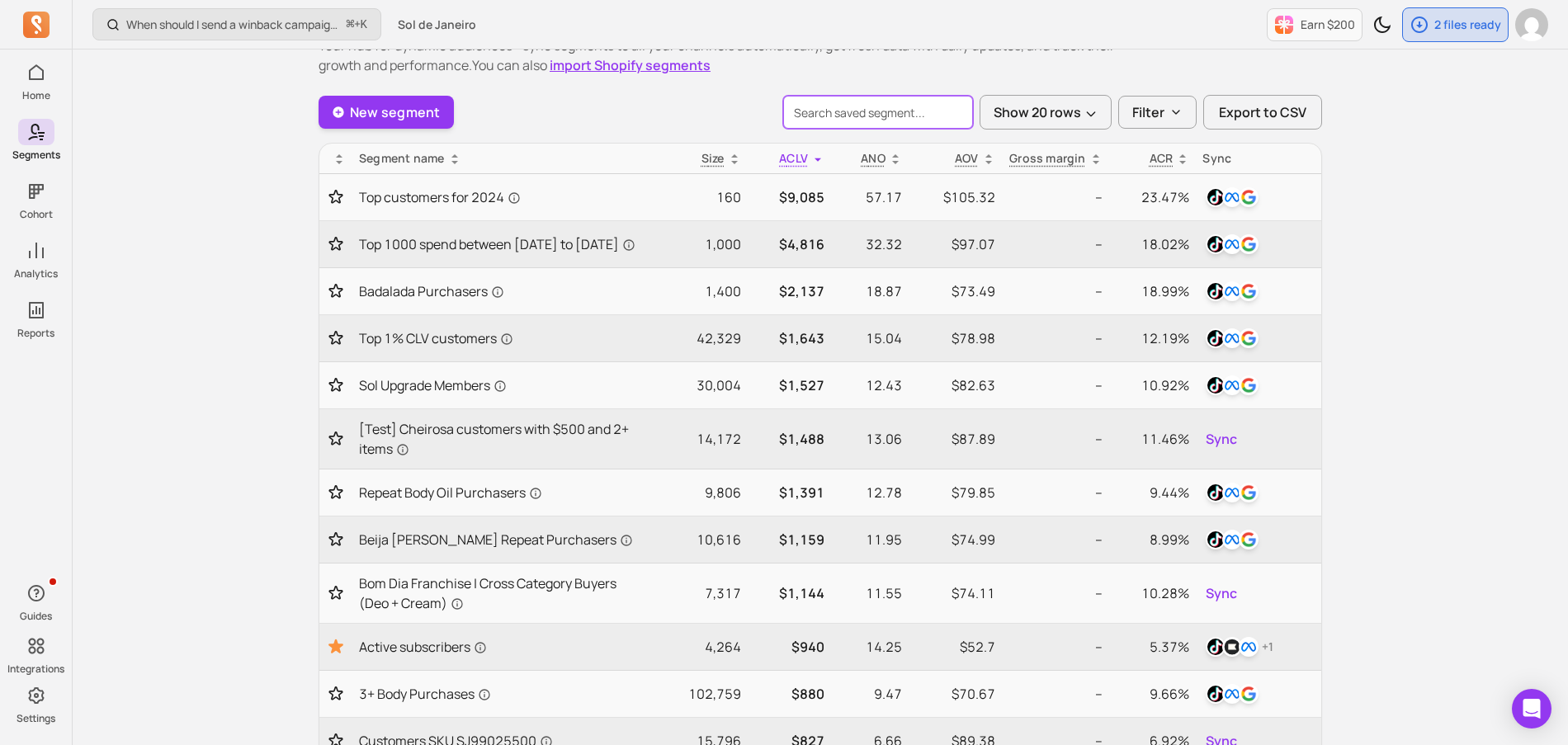
click at [867, 111] on input "search" at bounding box center [878, 112] width 190 height 33
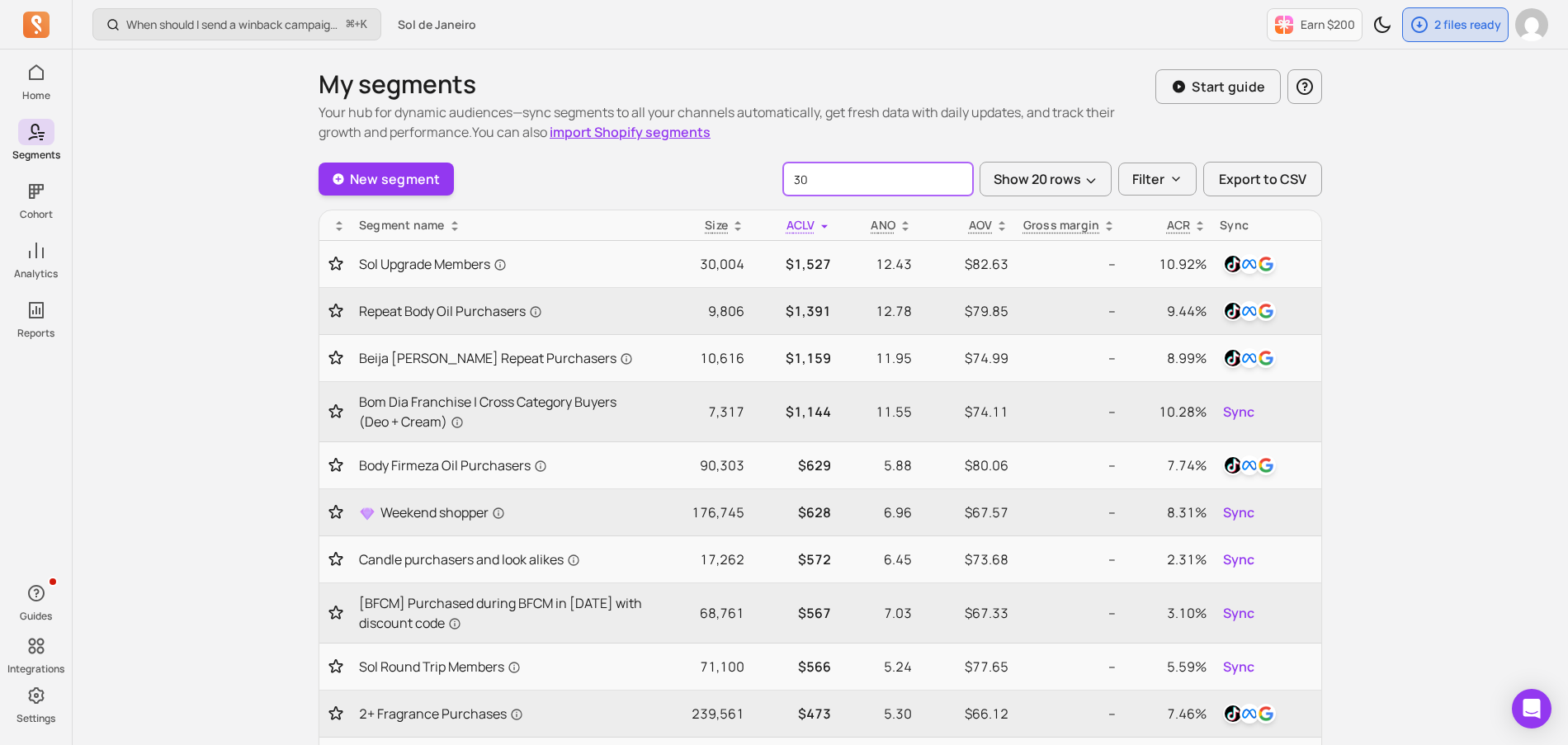
type input "3"
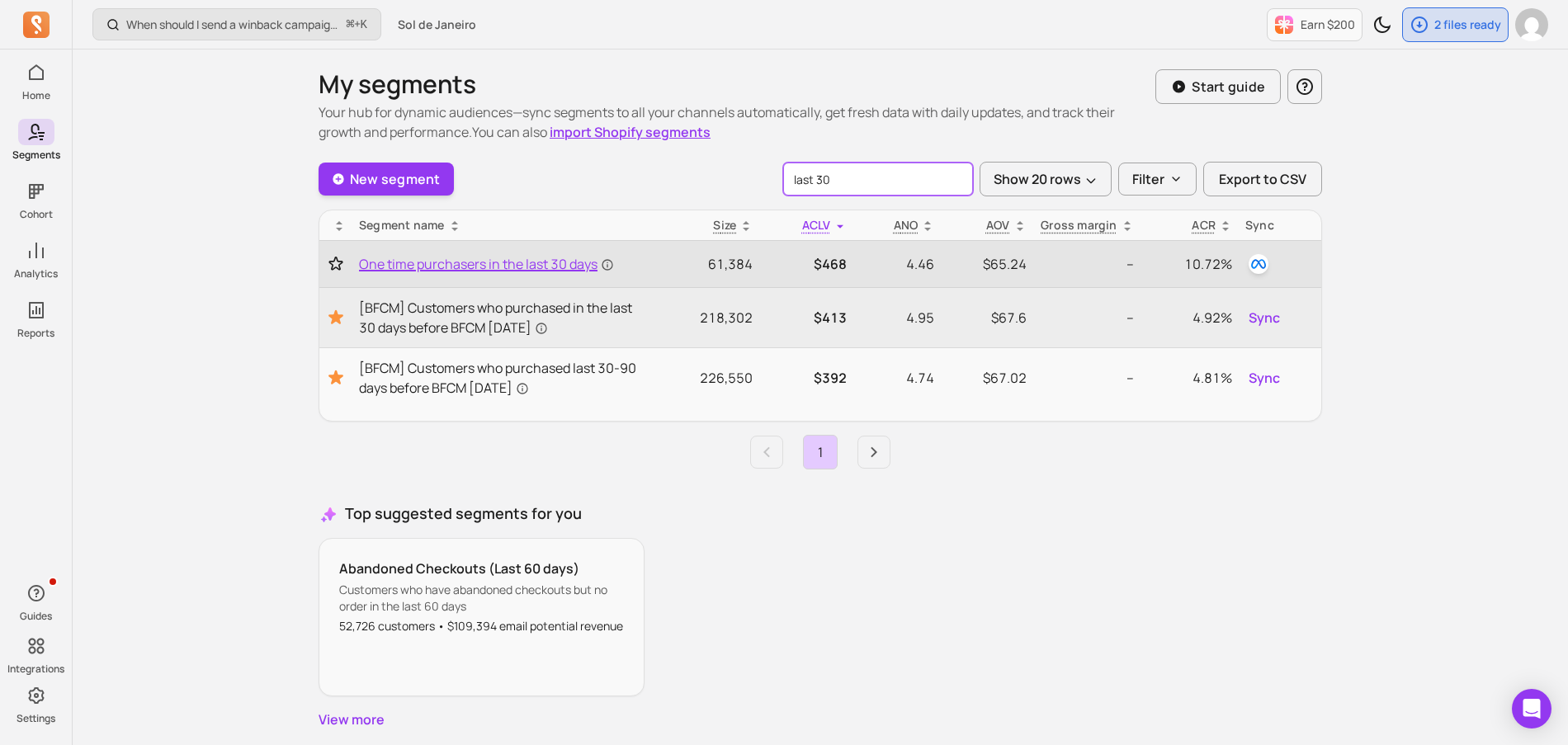
type input "last 30"
click at [571, 256] on span "One time purchasers in the last 30 days" at bounding box center [487, 264] width 255 height 20
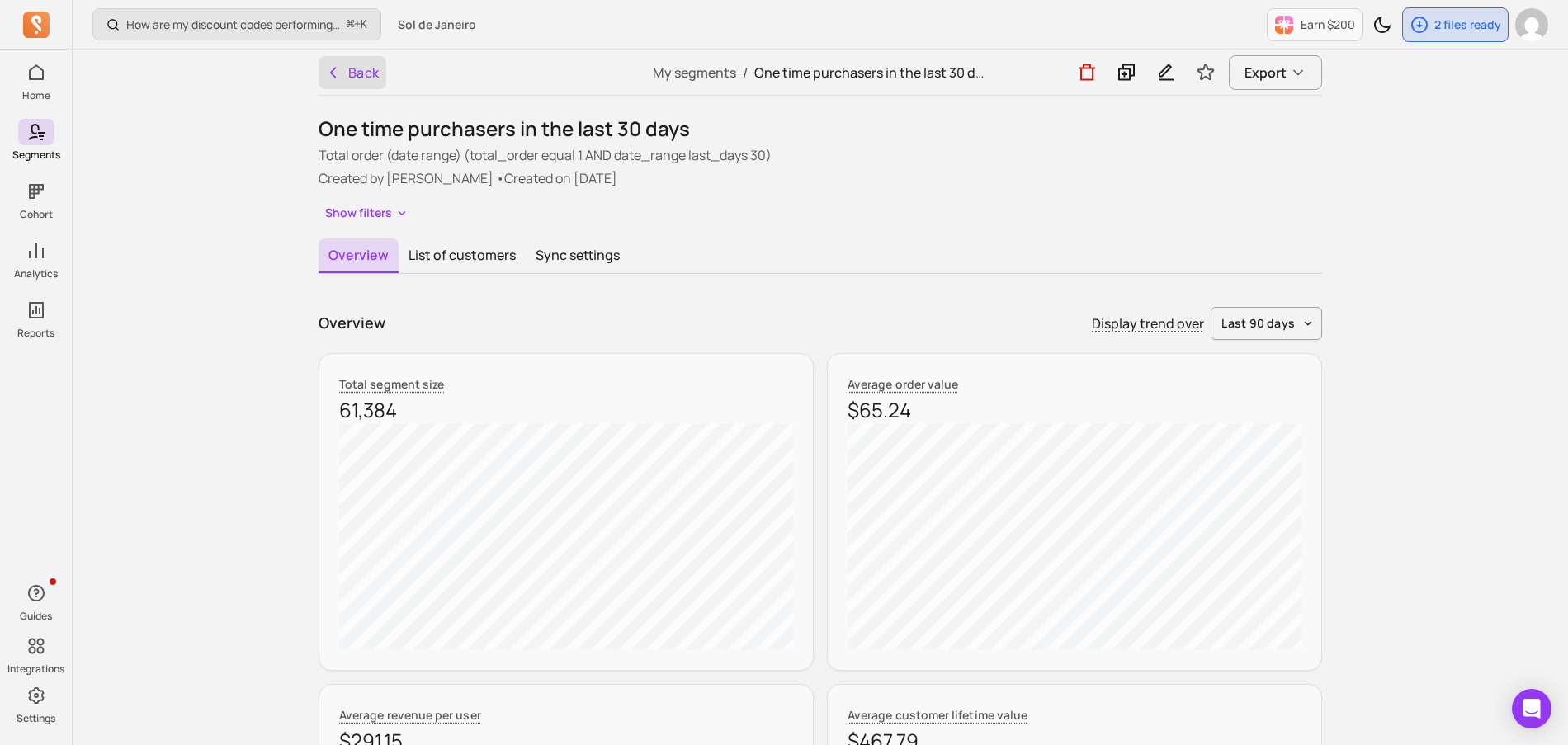
click at [358, 72] on button "Back" at bounding box center [352, 73] width 67 height 33
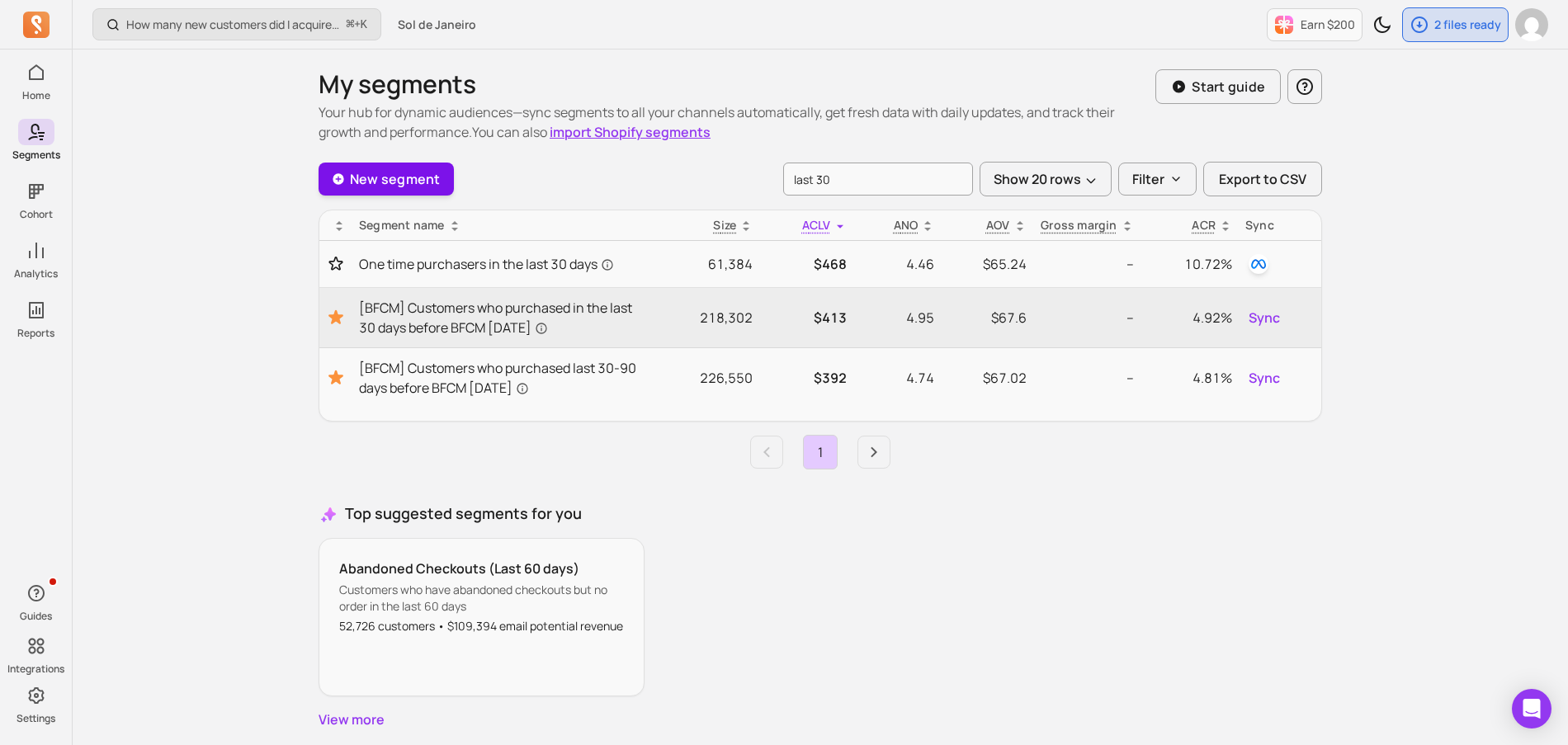
click at [381, 186] on link "New segment" at bounding box center [386, 179] width 136 height 33
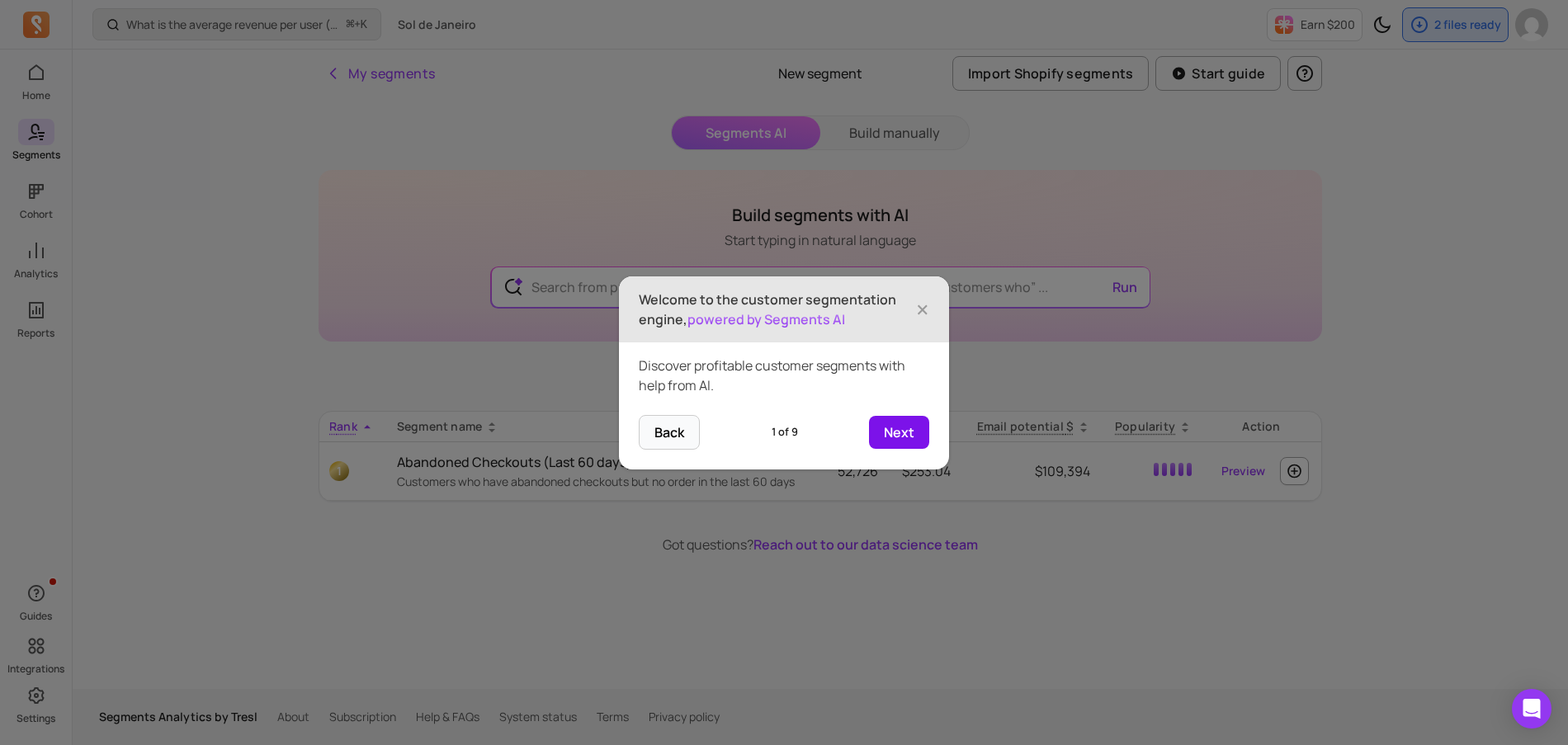
click at [900, 438] on button "Next" at bounding box center [899, 433] width 60 height 33
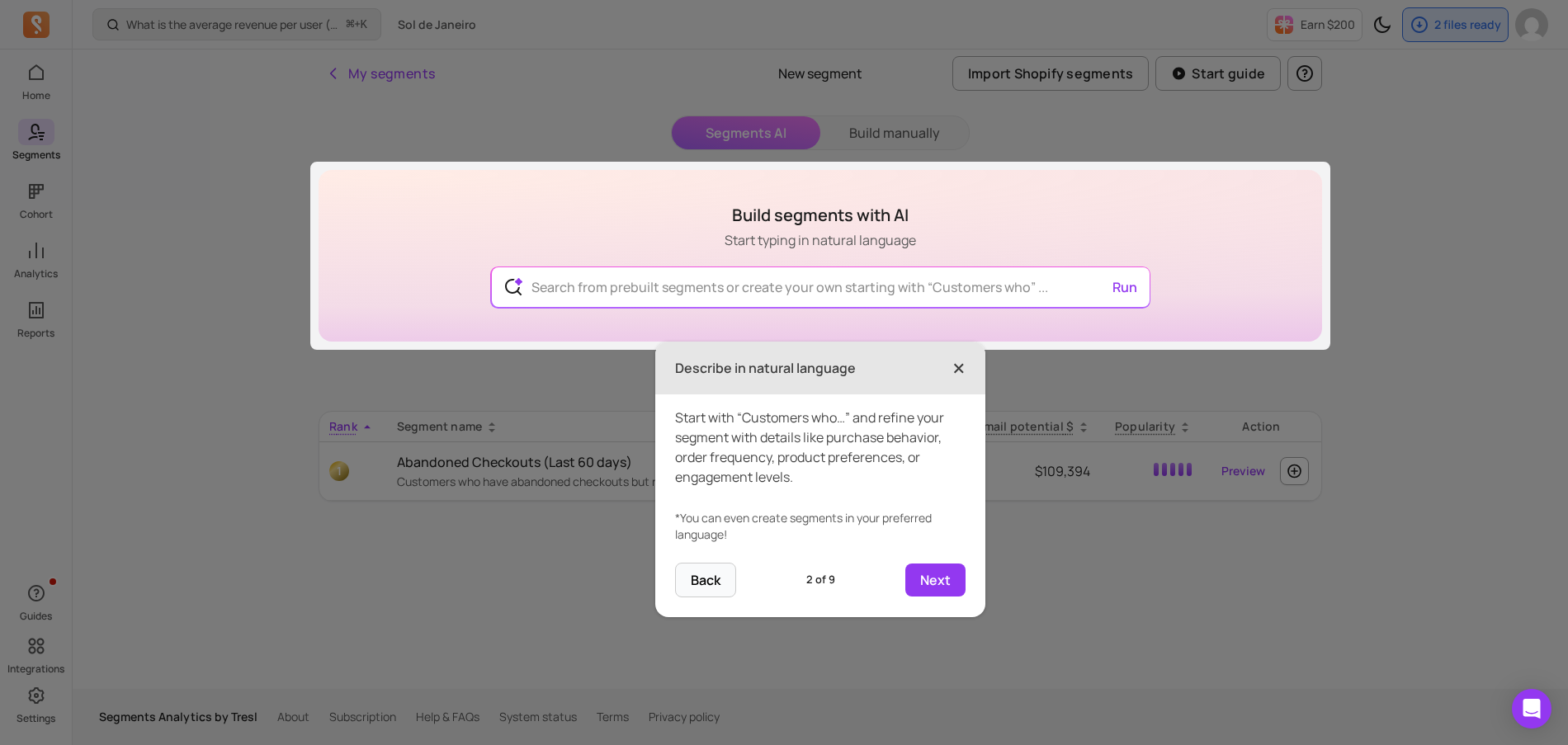
click at [956, 363] on span "×" at bounding box center [960, 368] width 14 height 36
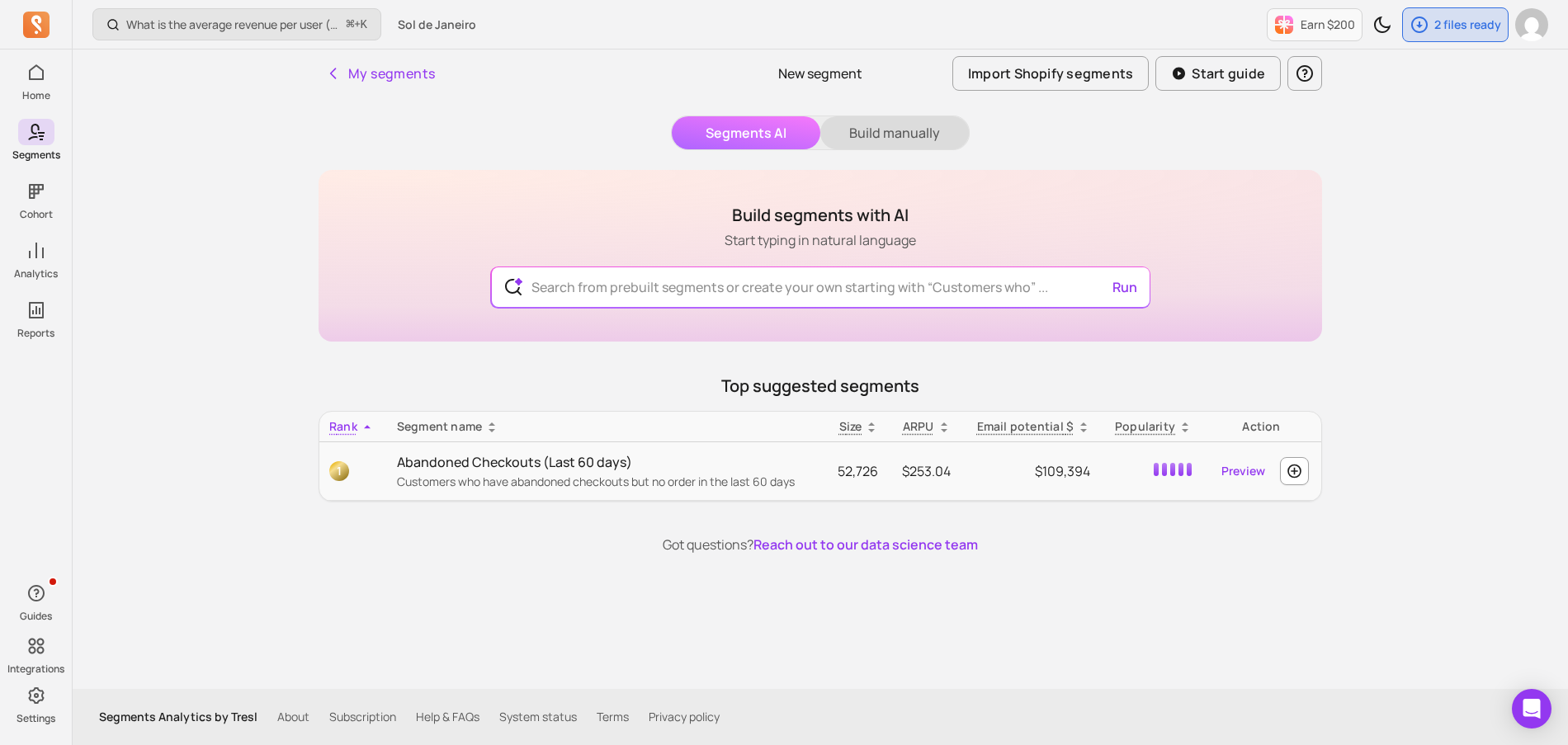
click at [902, 139] on button "Build manually" at bounding box center [894, 133] width 148 height 33
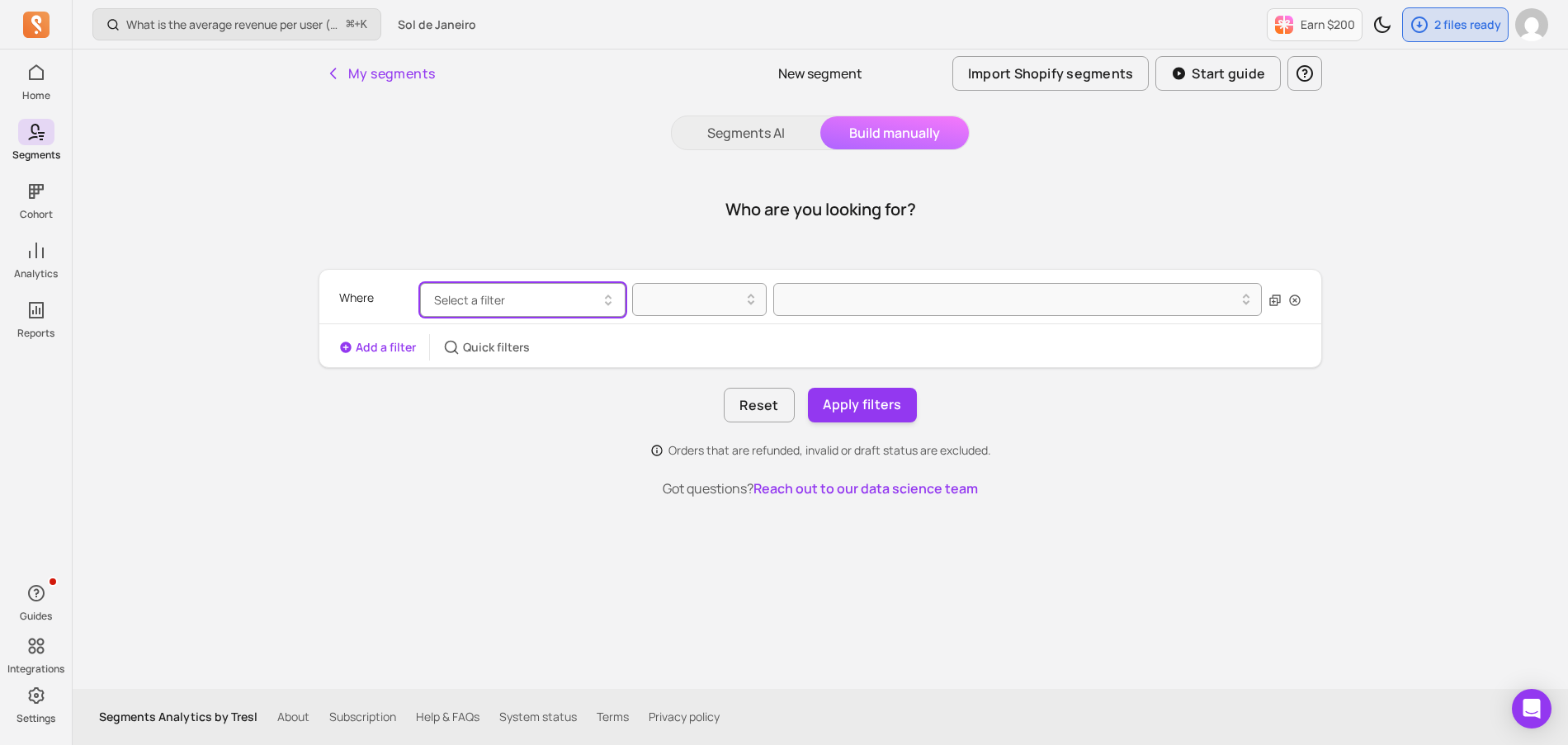
click at [545, 290] on button "Select a filter" at bounding box center [523, 299] width 206 height 34
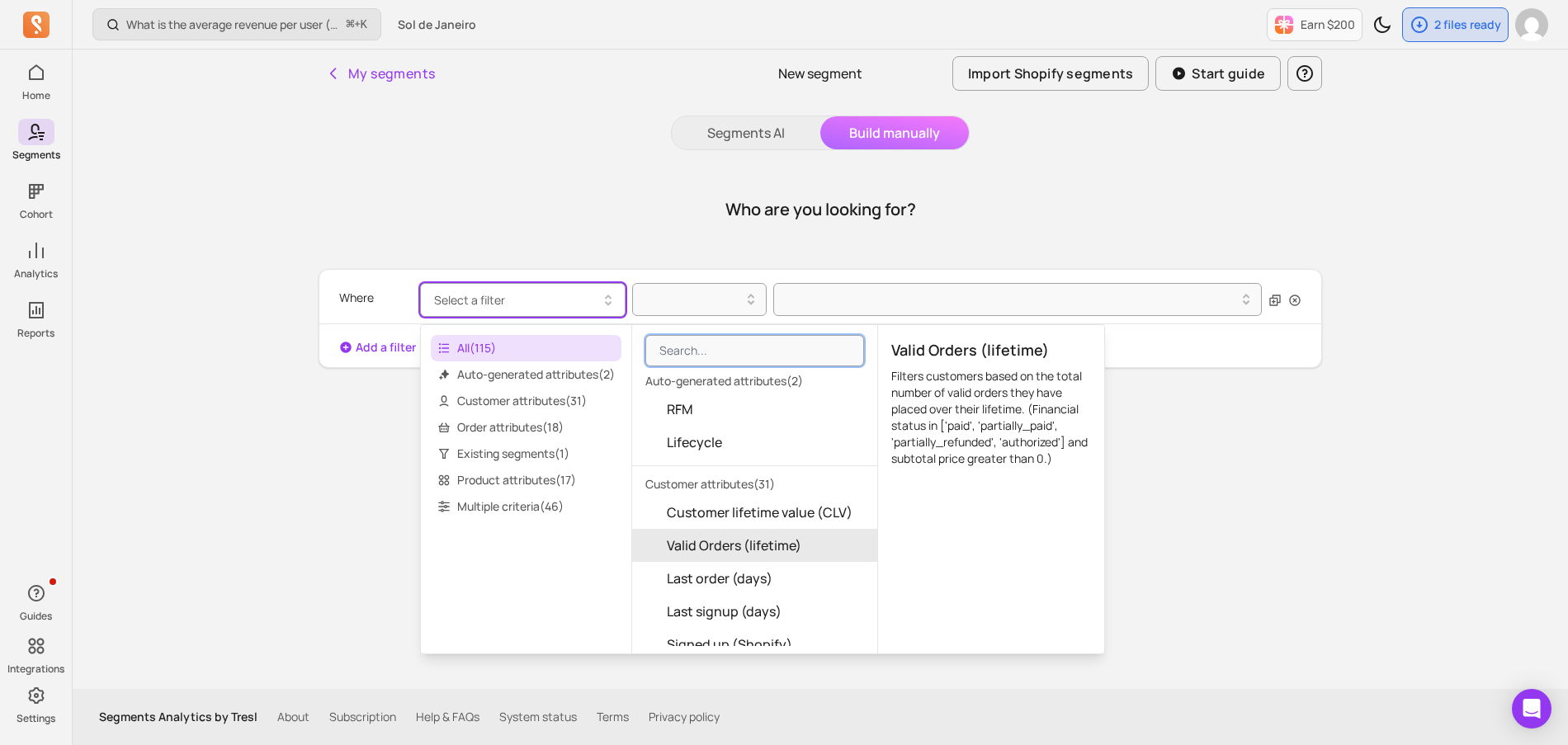
scroll to position [23, 0]
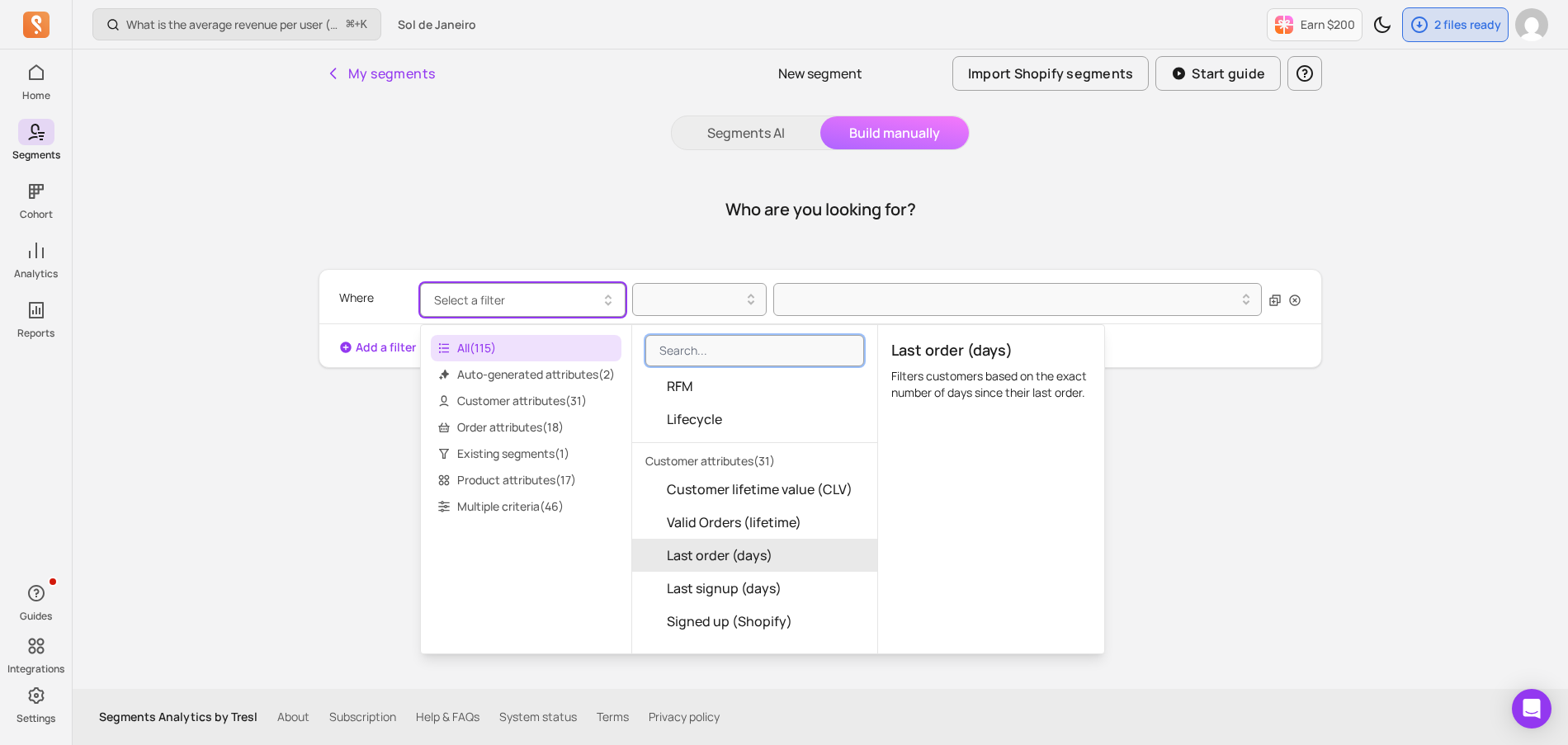
click at [851, 551] on button "Last order (days)" at bounding box center [754, 556] width 245 height 33
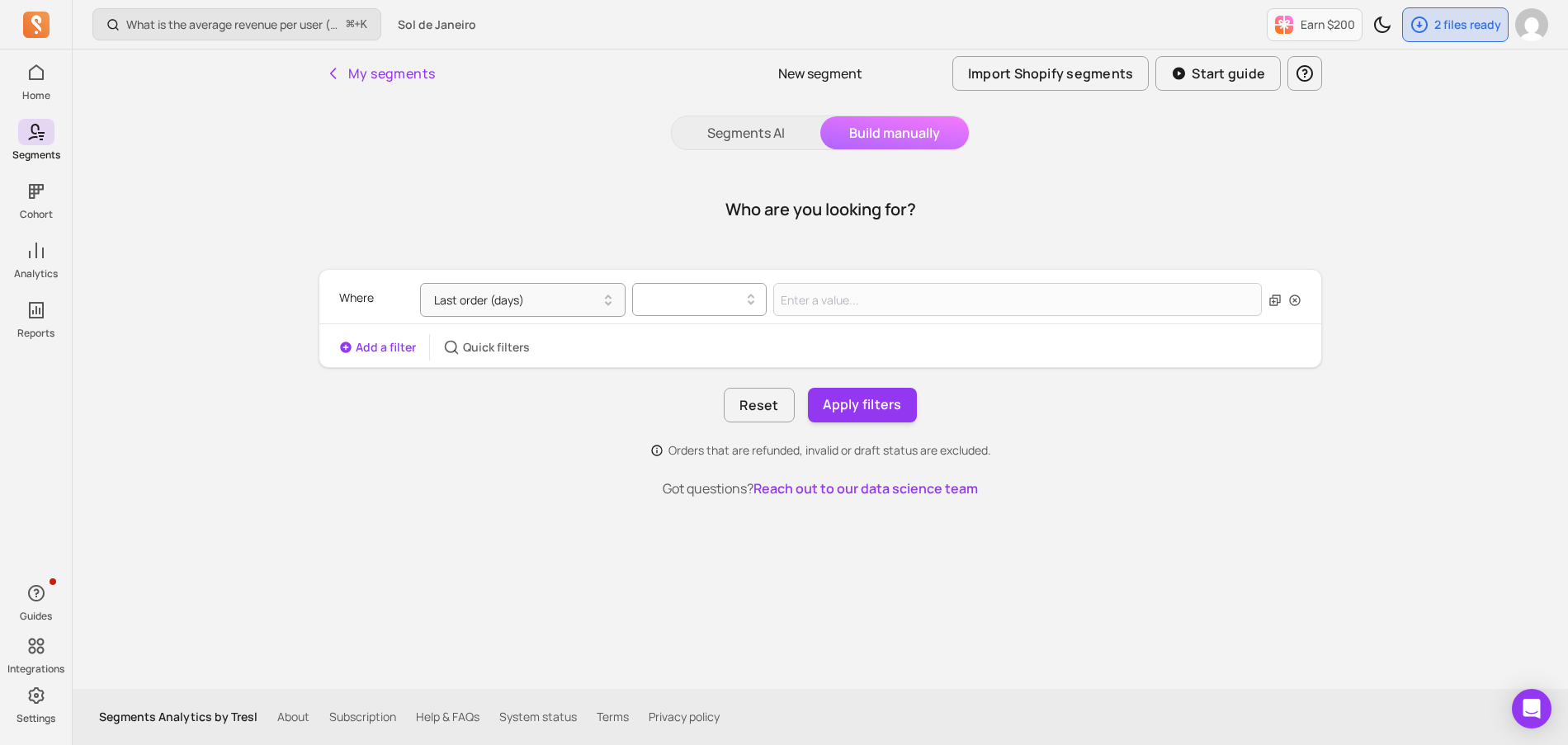
click at [733, 300] on div at bounding box center [692, 299] width 99 height 20
click at [668, 430] on div "<=" at bounding box center [699, 431] width 133 height 29
click at [840, 302] on input "Value for filter clause" at bounding box center [1017, 299] width 489 height 33
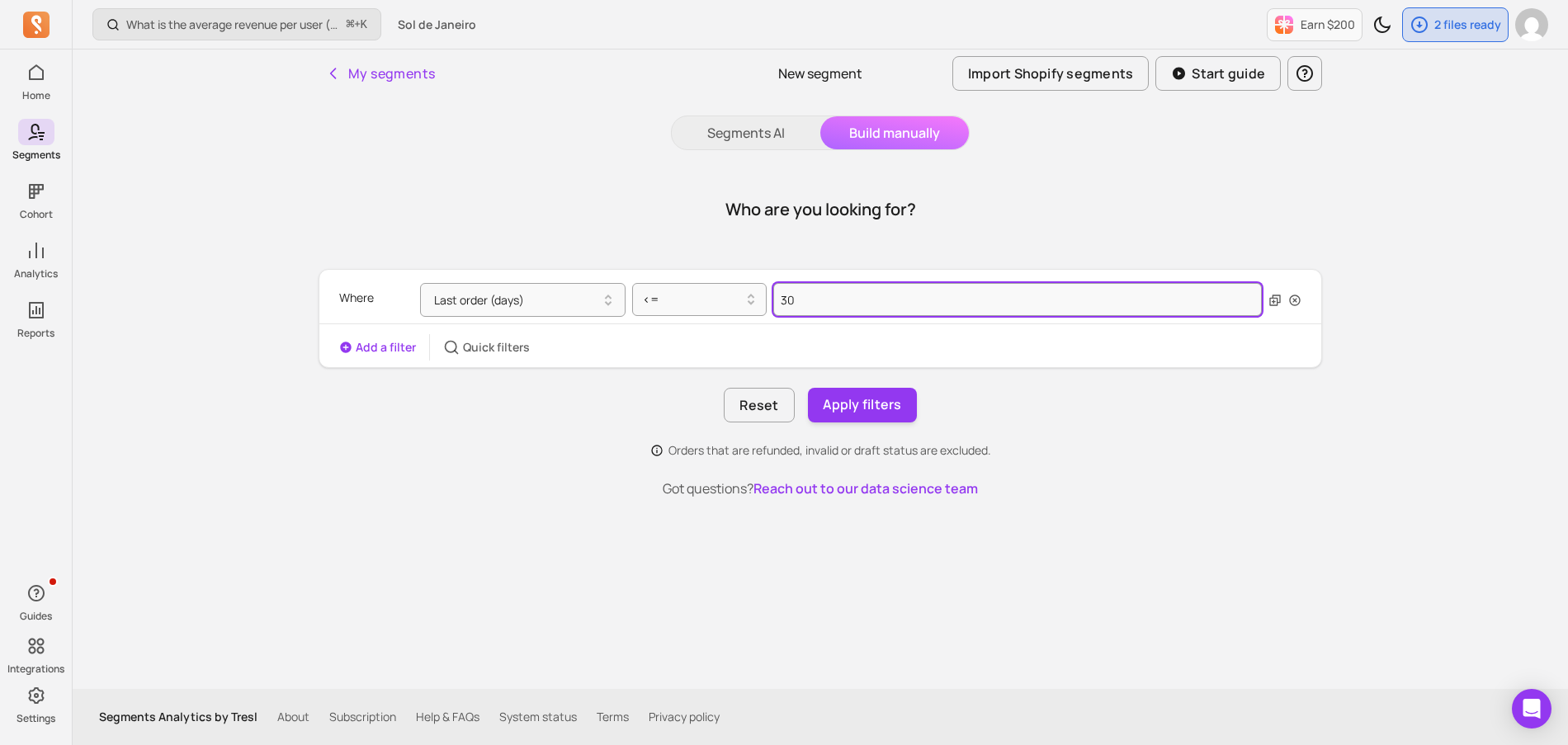
type input "30"
click at [839, 331] on div "Where Last order (days) <= 30 Add a filter Quick filters" at bounding box center [820, 319] width 1001 height 84
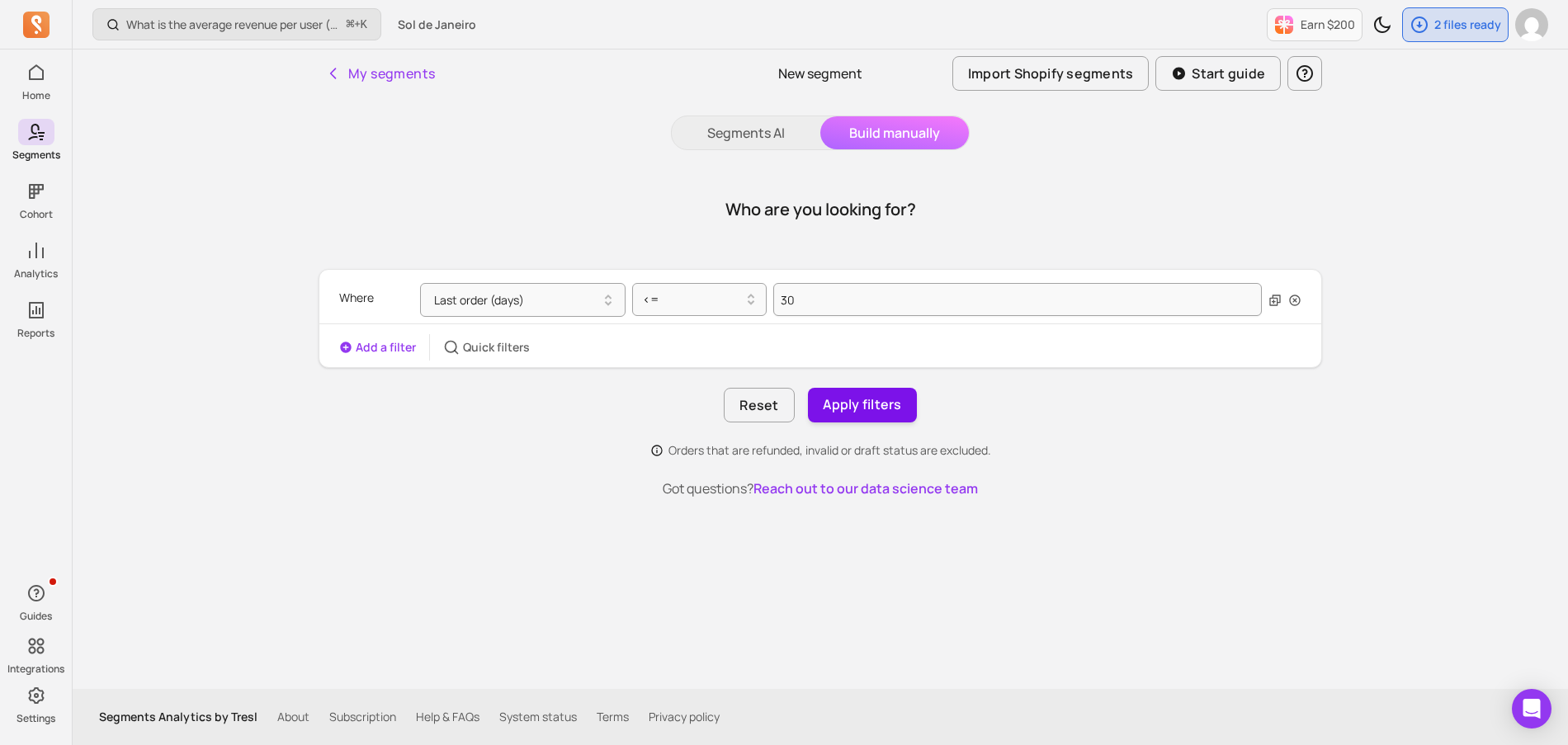
click at [870, 413] on button "Apply filters" at bounding box center [863, 406] width 109 height 35
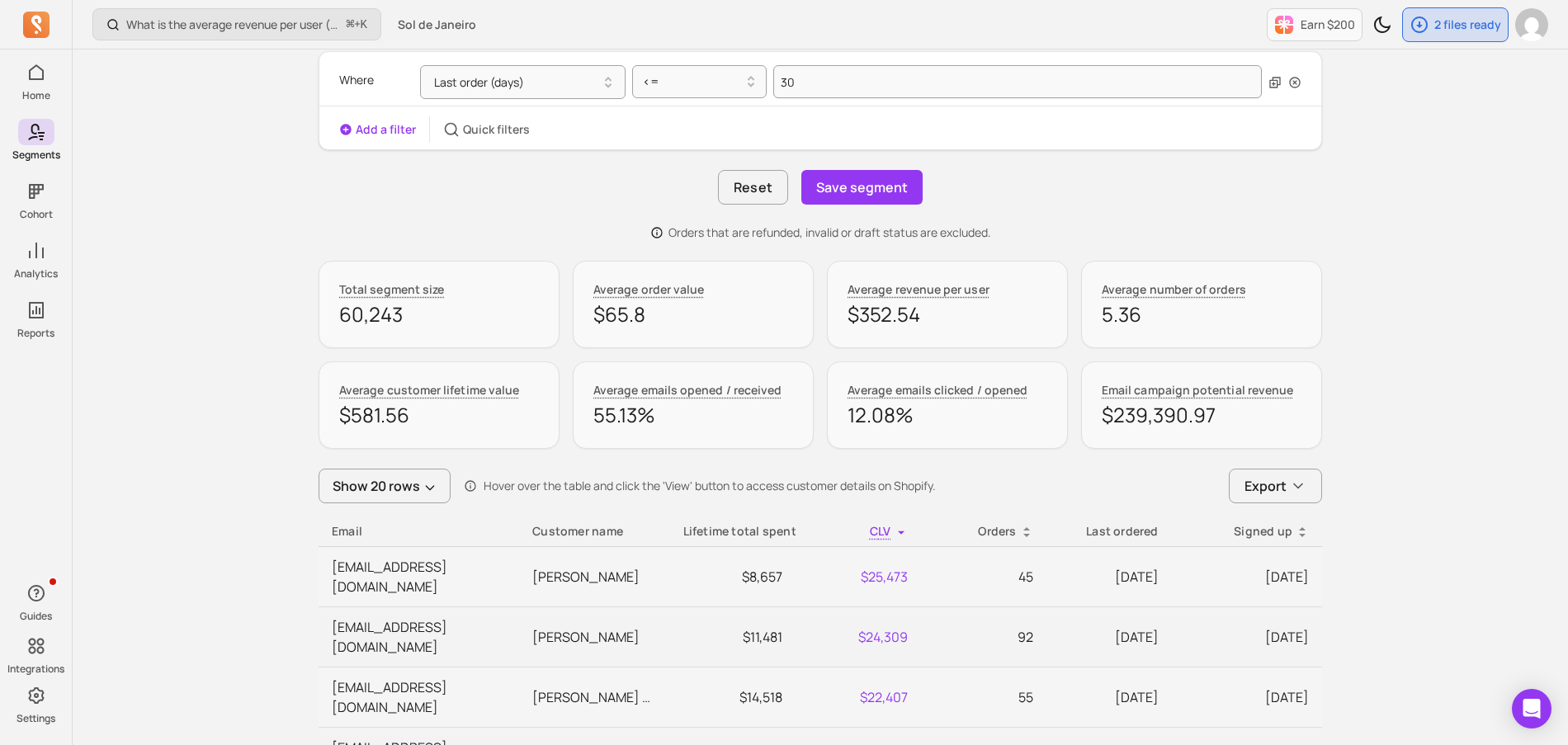
scroll to position [217, 0]
click at [876, 187] on button "Save segment" at bounding box center [862, 188] width 121 height 35
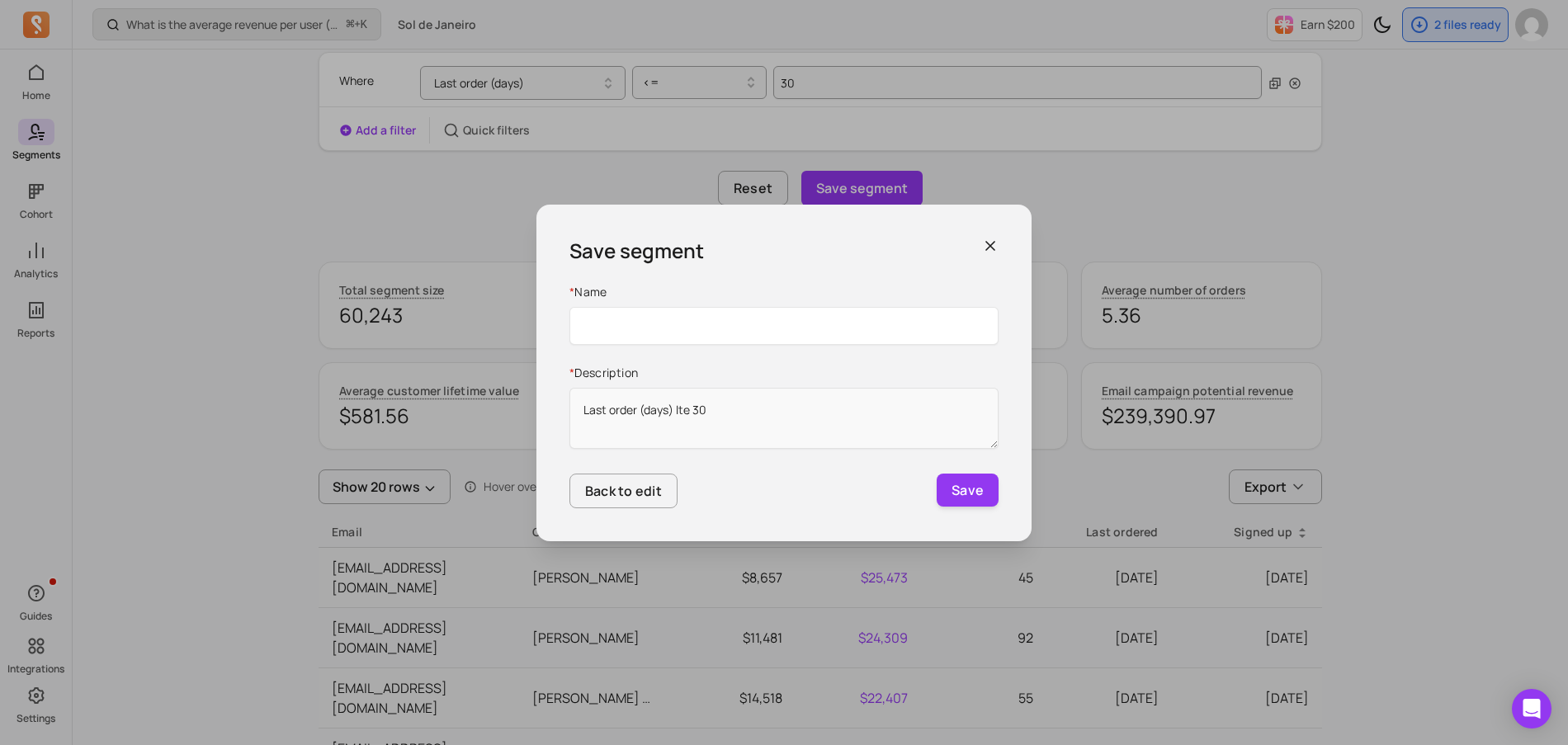
click at [730, 325] on input "Name" at bounding box center [784, 326] width 429 height 38
click at [658, 328] on input "Name" at bounding box center [784, 326] width 429 height 38
click at [614, 379] on label "* Description" at bounding box center [784, 372] width 429 height 17
click at [614, 388] on textarea "Last order (days) lte 30" at bounding box center [784, 418] width 429 height 61
click at [627, 326] on input "Name" at bounding box center [784, 326] width 429 height 38
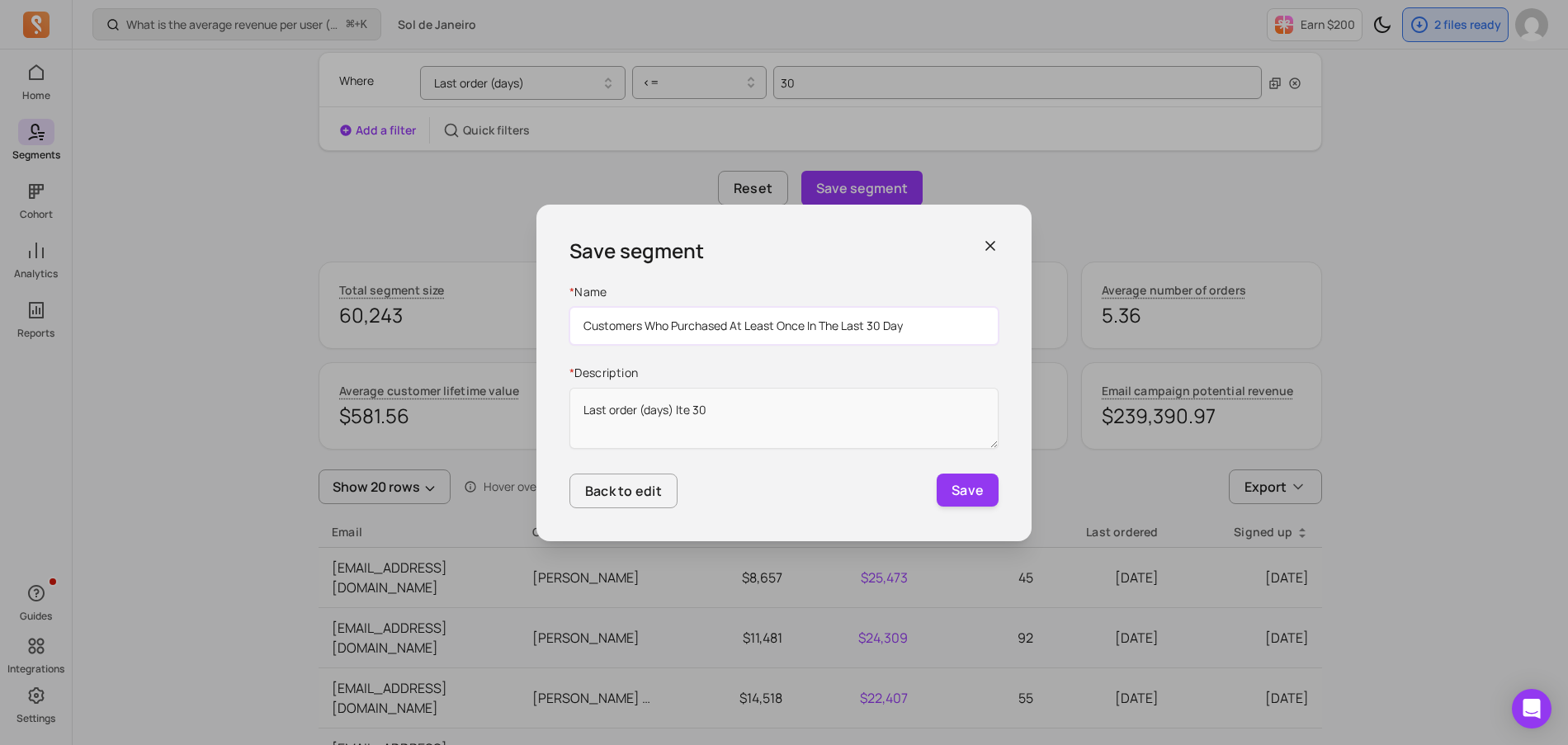
click at [839, 322] on input "Customers Who Purchased At Least Once In The Last 30 Day" at bounding box center [784, 326] width 429 height 38
click at [730, 329] on input "Customers Who Purchased At Least Once In The Last 30 Day" at bounding box center [784, 326] width 429 height 38
click at [584, 327] on input "Customers Who Purchased At Least Once In The Last 30 Day" at bounding box center [784, 326] width 429 height 38
click at [804, 327] on input "Customers Who Purchased At Least Once In The Last 30 Day" at bounding box center [784, 326] width 429 height 38
click at [581, 323] on input "Customers Who Purchased At Least Once In The Last 30 Day" at bounding box center [784, 326] width 429 height 38
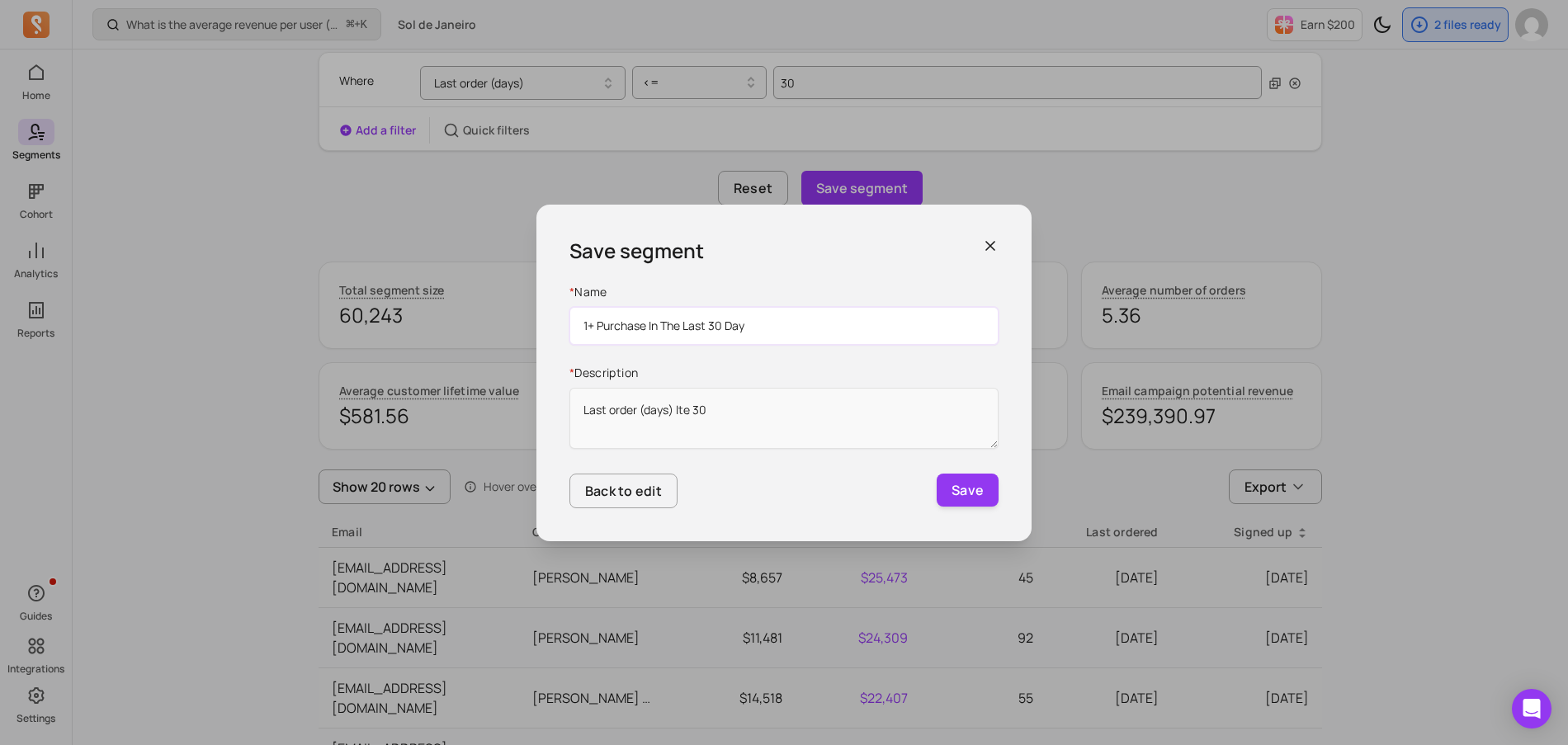
click at [758, 321] on input "1+ Purchase In The Last 30 Day" at bounding box center [784, 326] width 429 height 38
type input "1+ Purchase In The Last 30 Days"
click at [974, 493] on button "Save" at bounding box center [967, 490] width 61 height 33
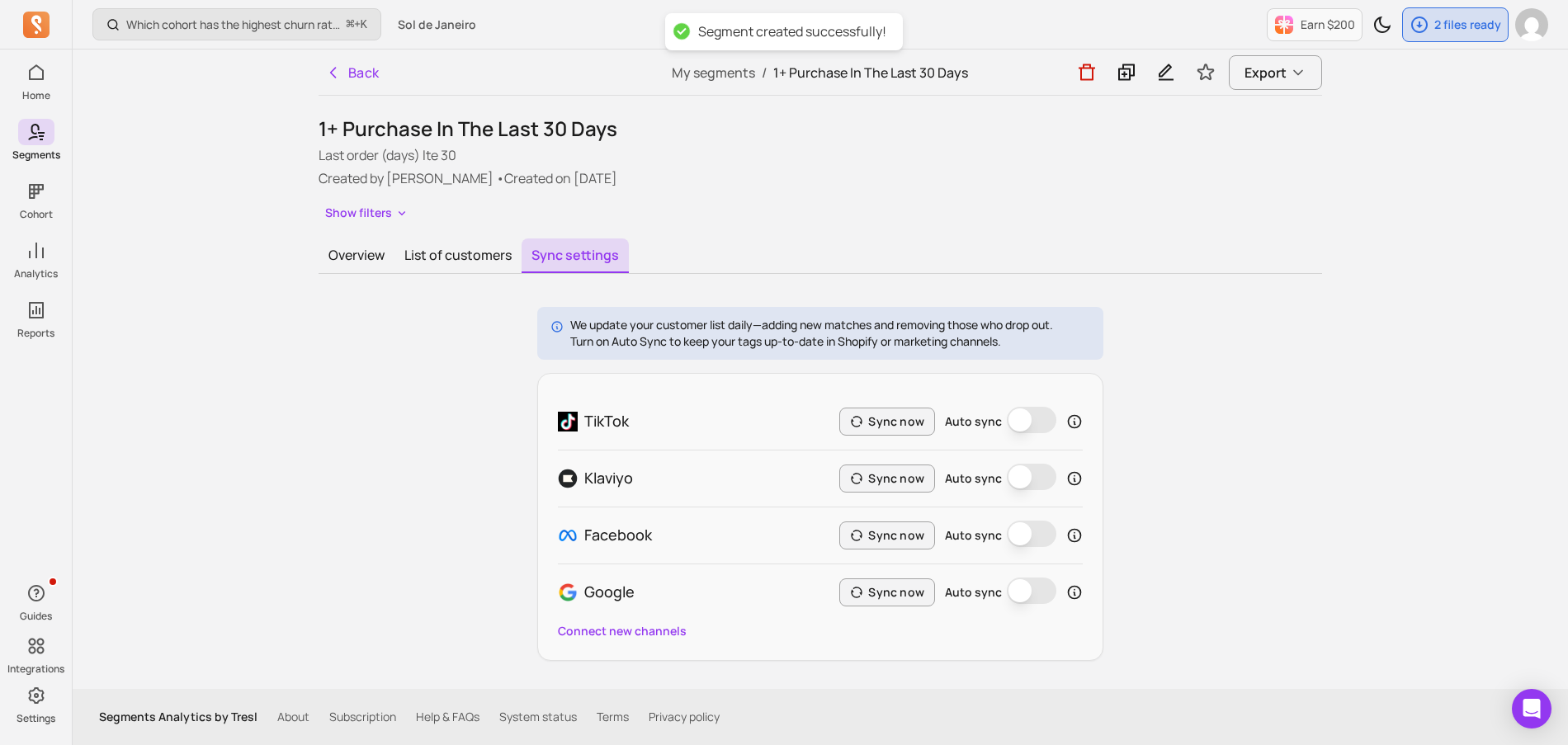
click at [1022, 594] on button "Auto sync" at bounding box center [1032, 590] width 50 height 26
click at [1012, 536] on button "Auto sync" at bounding box center [1032, 533] width 50 height 26
click at [1027, 416] on button "Auto sync" at bounding box center [1032, 419] width 50 height 26
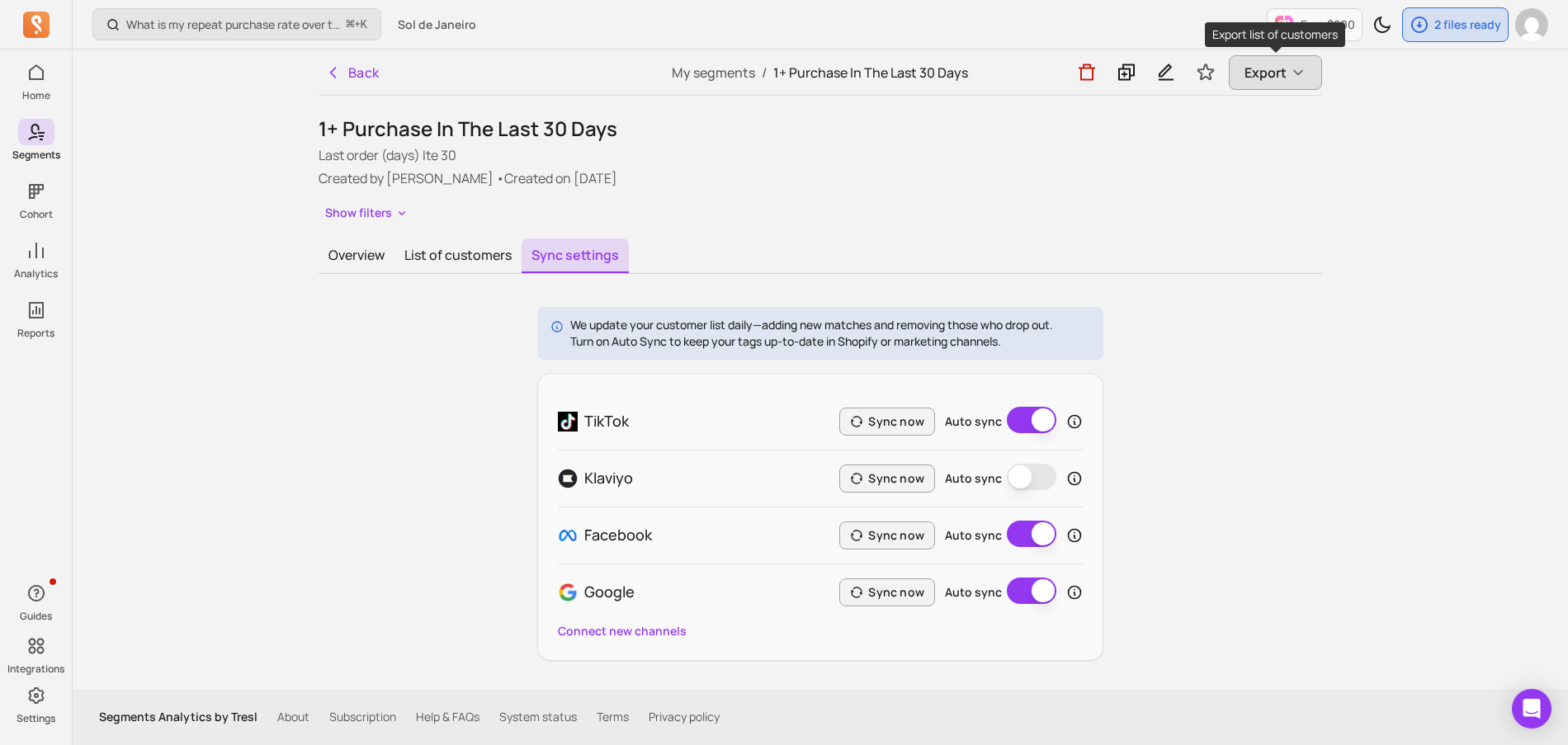
click at [1275, 76] on span "Export" at bounding box center [1265, 72] width 42 height 20
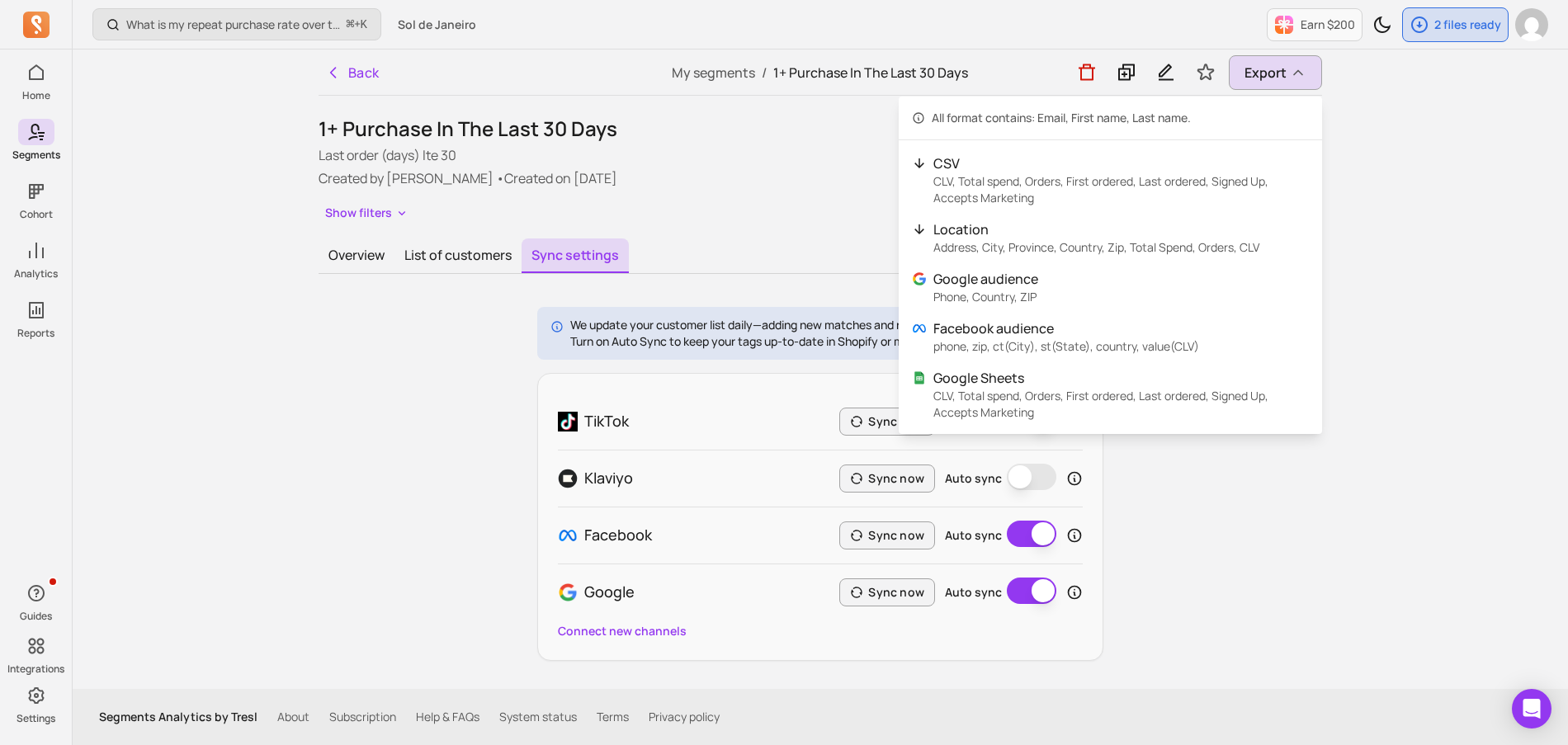
click at [1456, 206] on div "What is my repeat purchase rate over time? ⌘ + K Sol de Janeiro Earn $200 2 fil…" at bounding box center [820, 372] width 1496 height 745
